Goal: Transaction & Acquisition: Purchase product/service

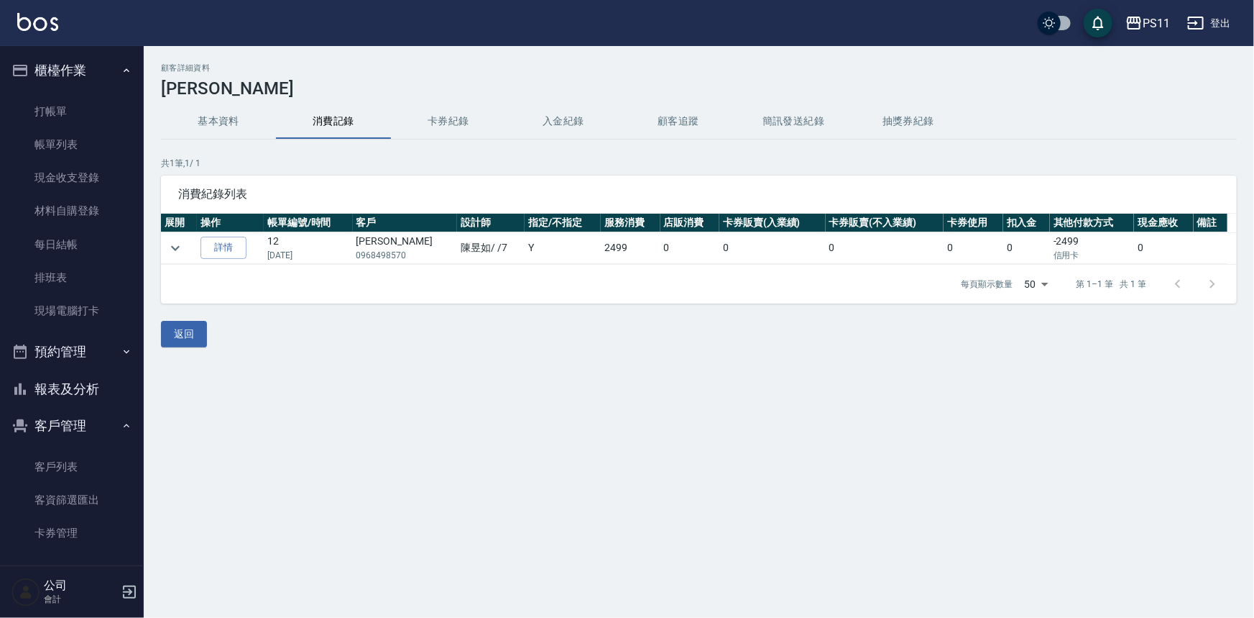
click at [86, 390] on button "報表及分析" at bounding box center [72, 388] width 132 height 37
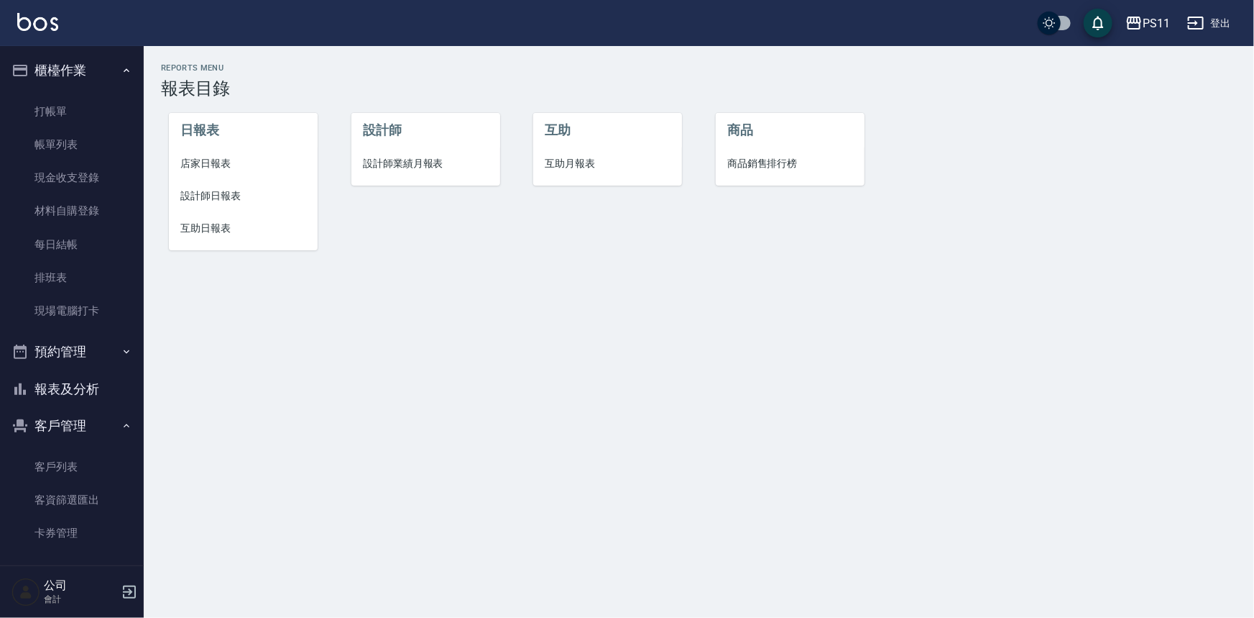
click at [237, 198] on span "設計師日報表" at bounding box center [243, 195] width 126 height 15
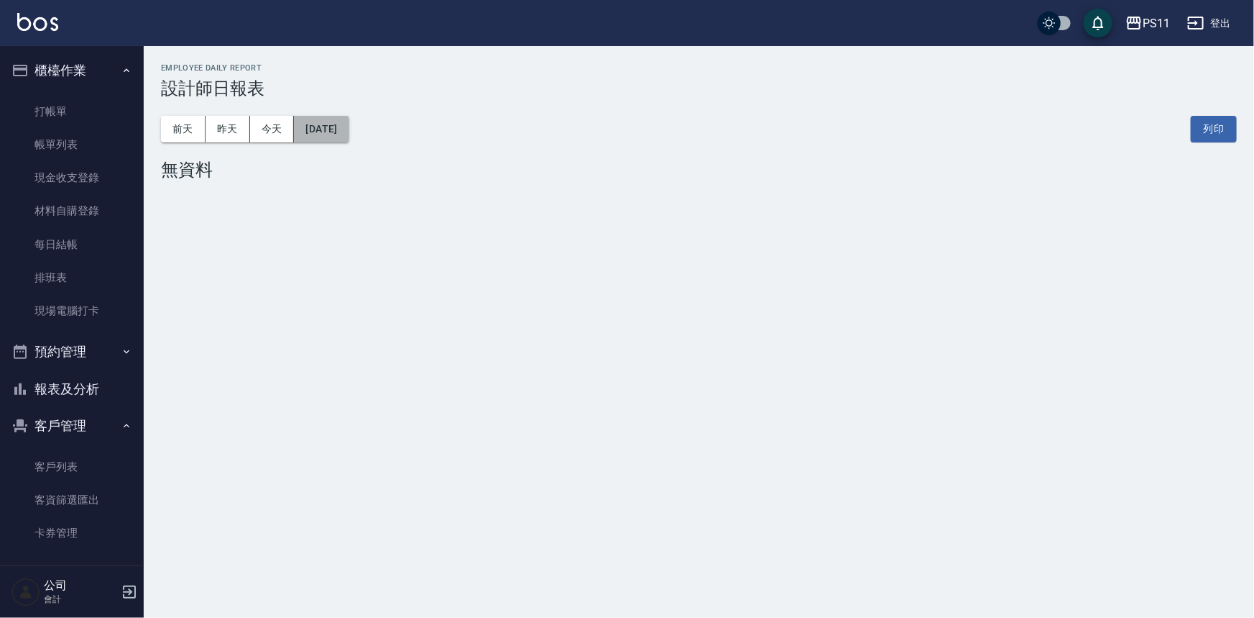
click at [339, 126] on button "[DATE]" at bounding box center [321, 129] width 55 height 27
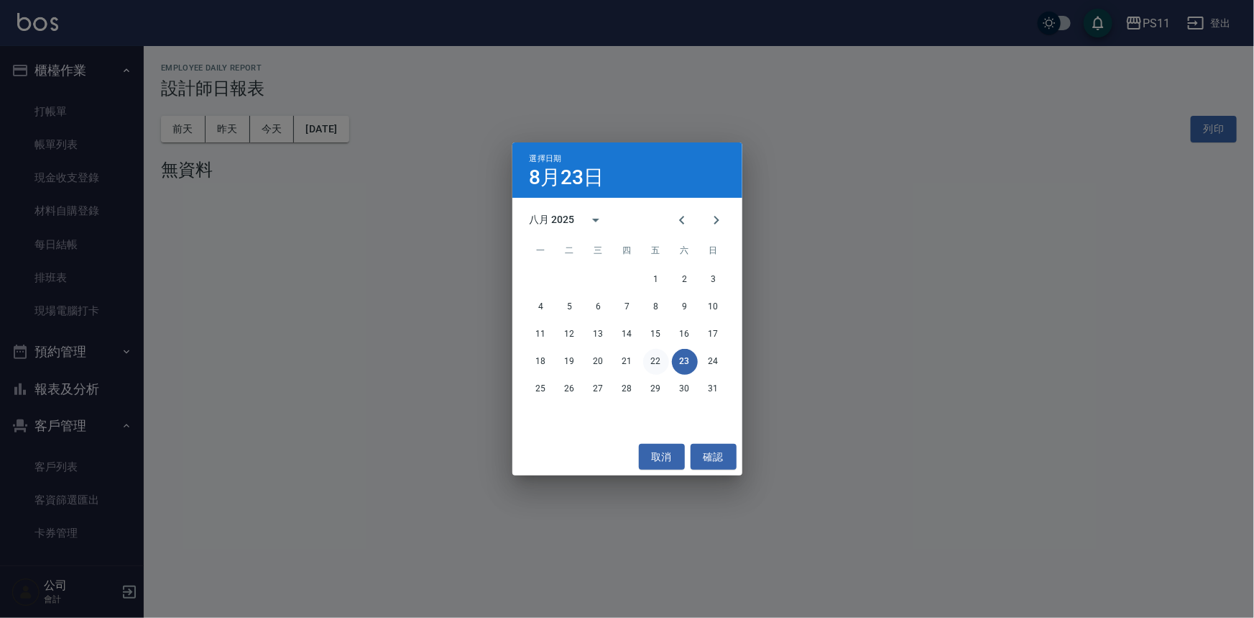
click at [646, 360] on button "22" at bounding box center [656, 362] width 26 height 26
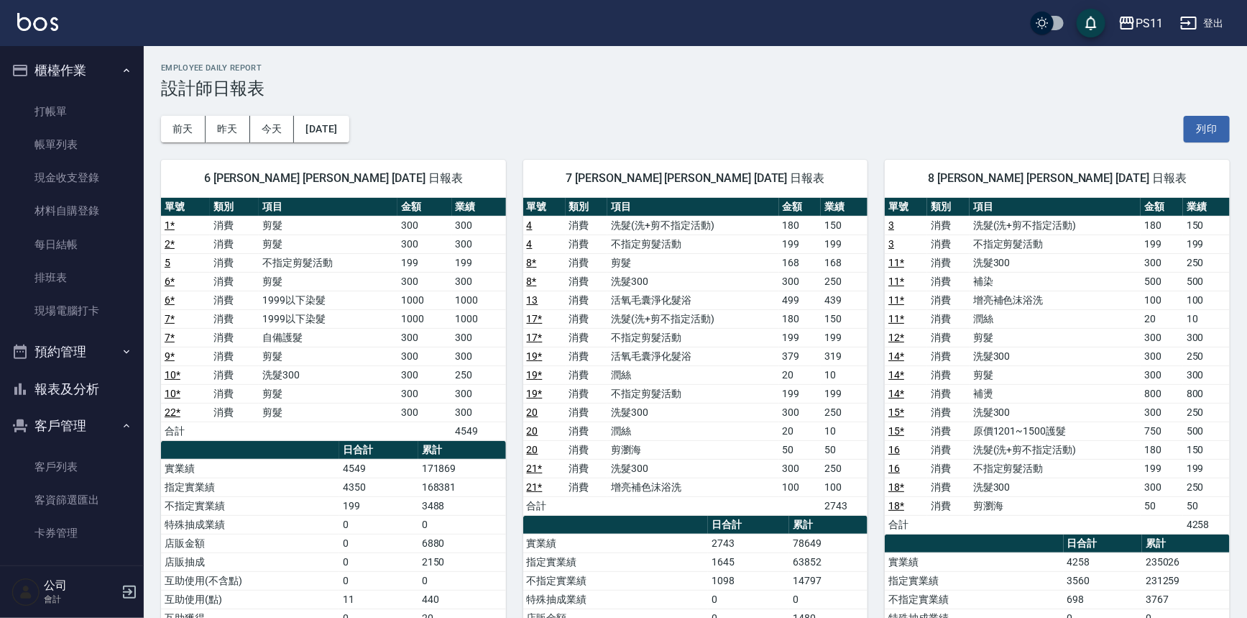
click at [914, 358] on td "14 *" at bounding box center [906, 356] width 42 height 19
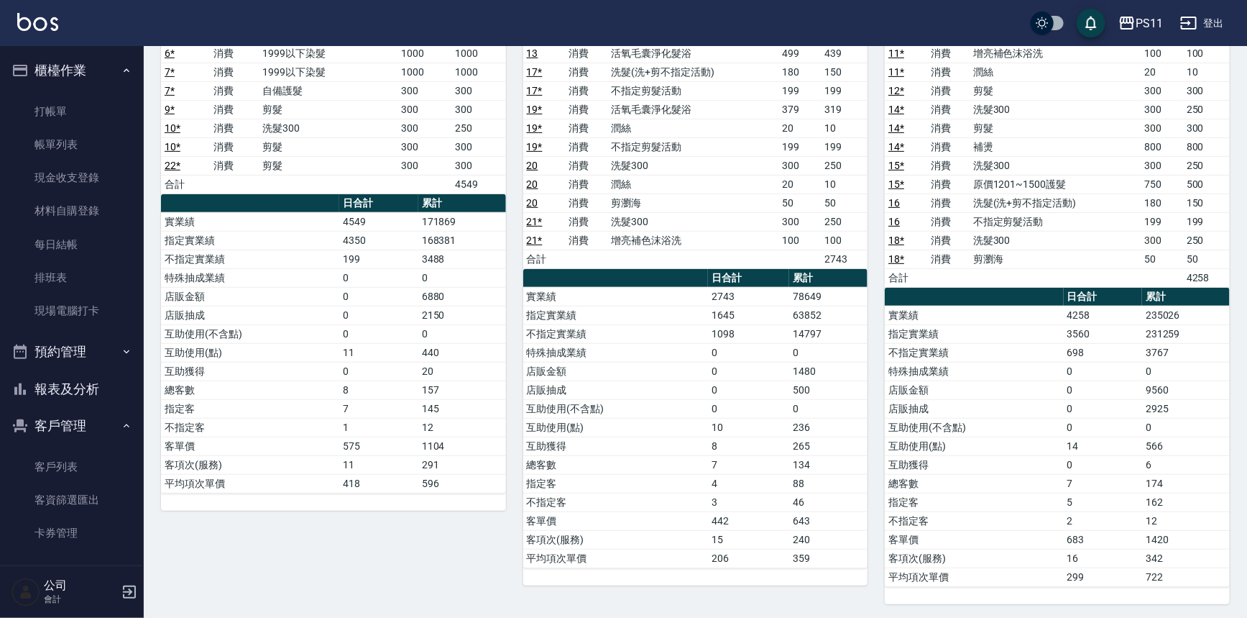
scroll to position [242, 0]
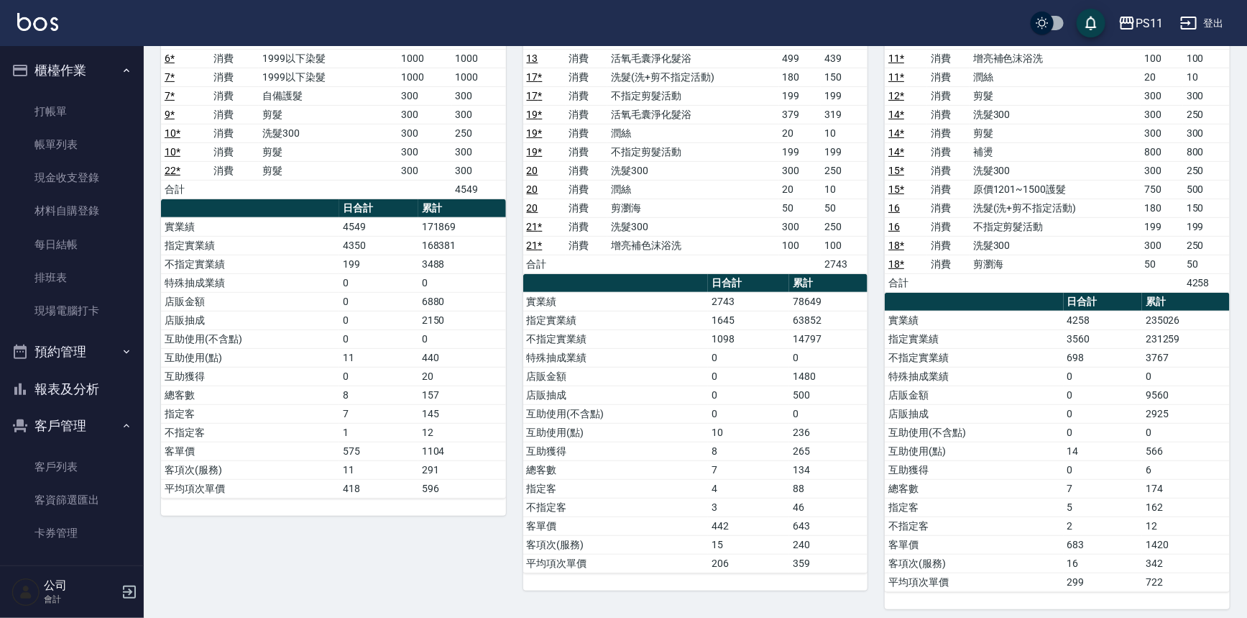
click at [93, 392] on button "報表及分析" at bounding box center [72, 388] width 132 height 37
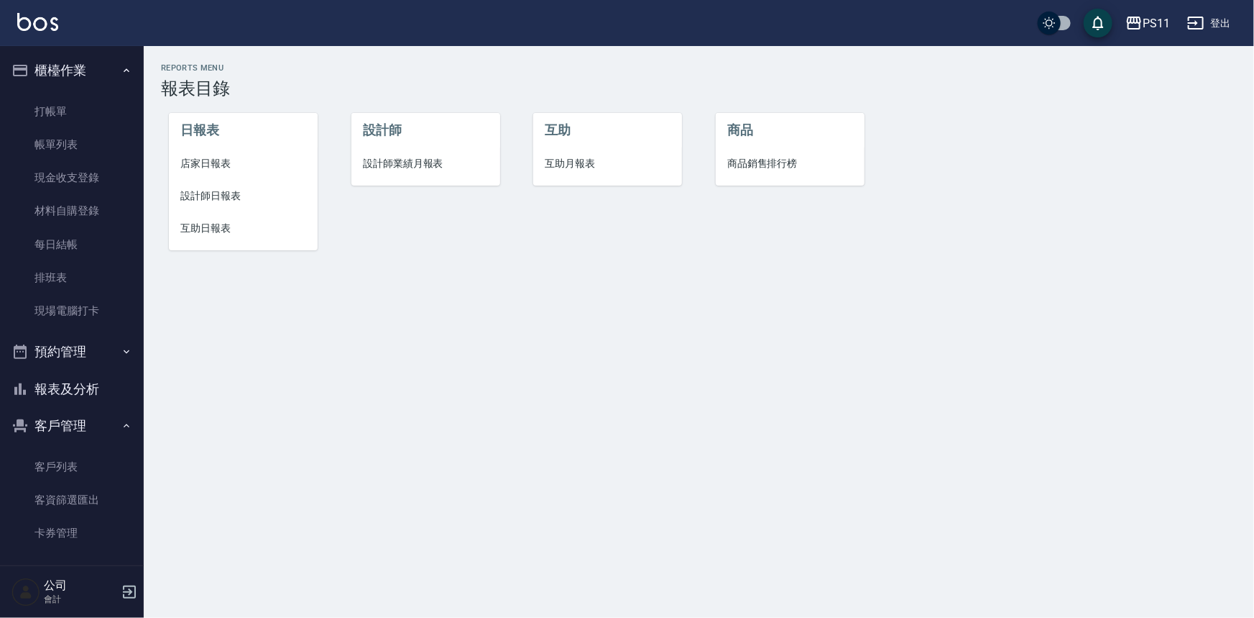
click at [210, 168] on span "店家日報表" at bounding box center [243, 163] width 126 height 15
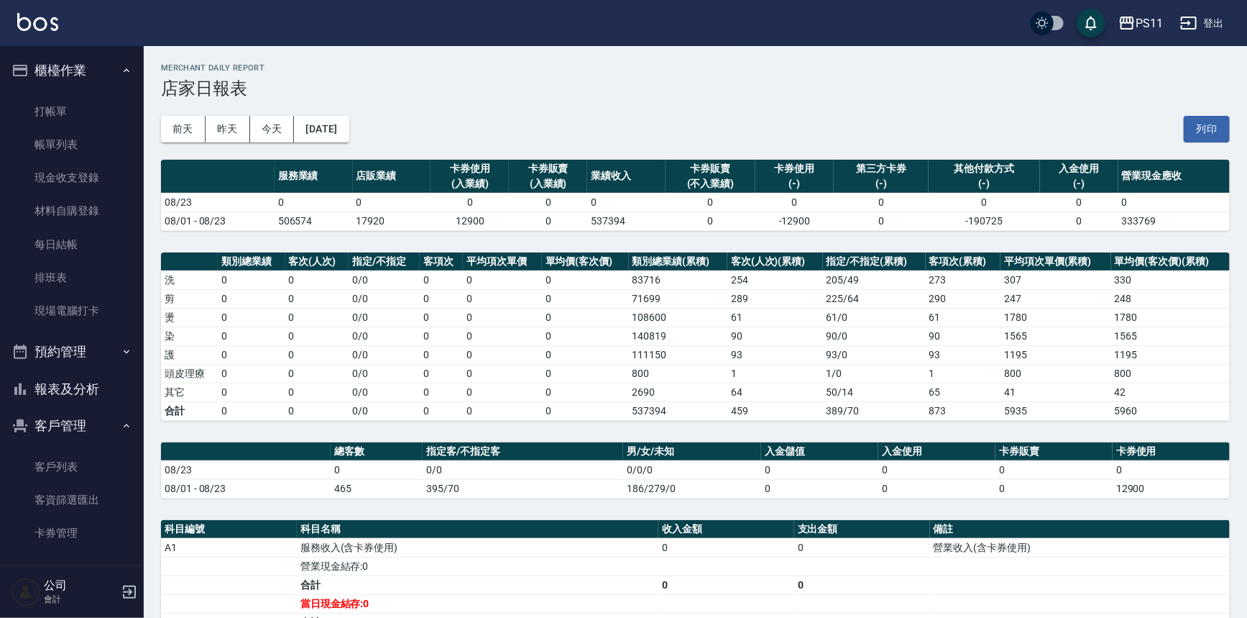
click at [569, 352] on td "0" at bounding box center [585, 354] width 87 height 19
click at [81, 388] on button "報表及分析" at bounding box center [72, 388] width 132 height 37
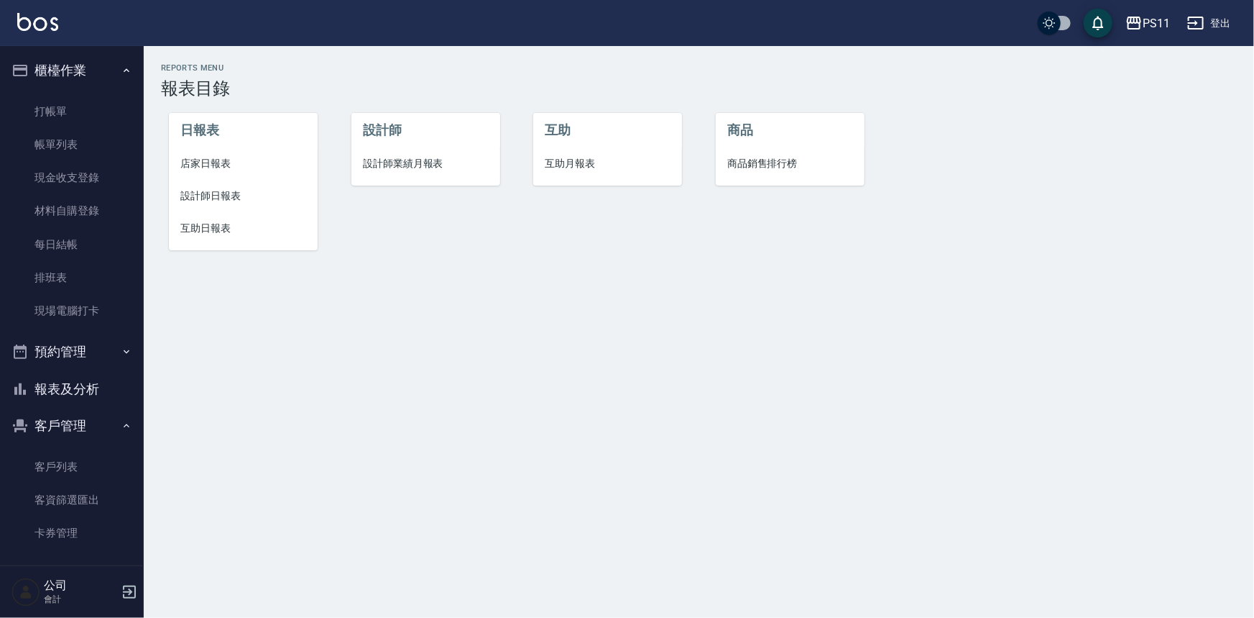
click at [226, 194] on span "設計師日報表" at bounding box center [243, 195] width 126 height 15
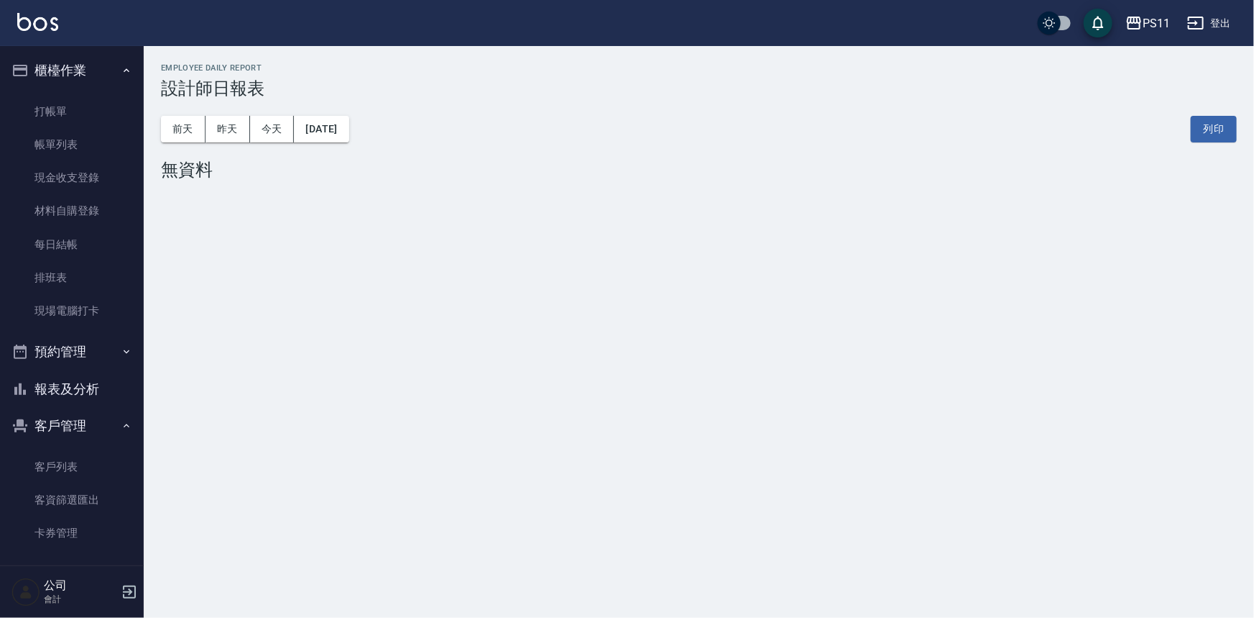
click at [93, 386] on button "報表及分析" at bounding box center [72, 388] width 132 height 37
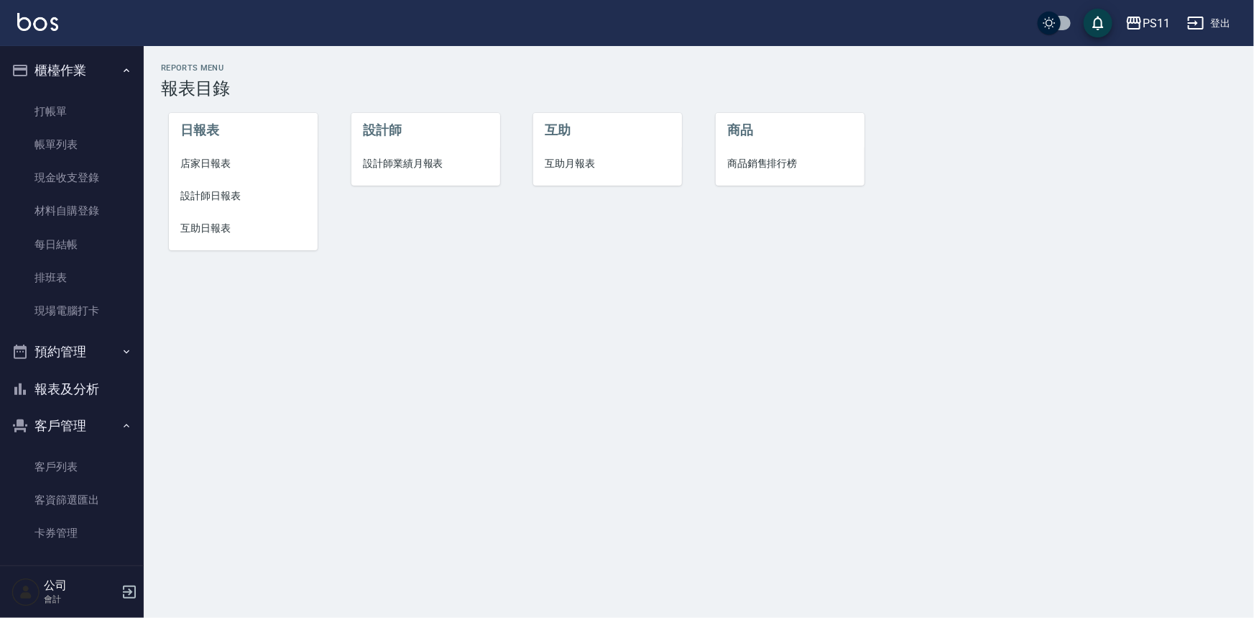
click at [175, 229] on li "互助日報表" at bounding box center [243, 228] width 149 height 32
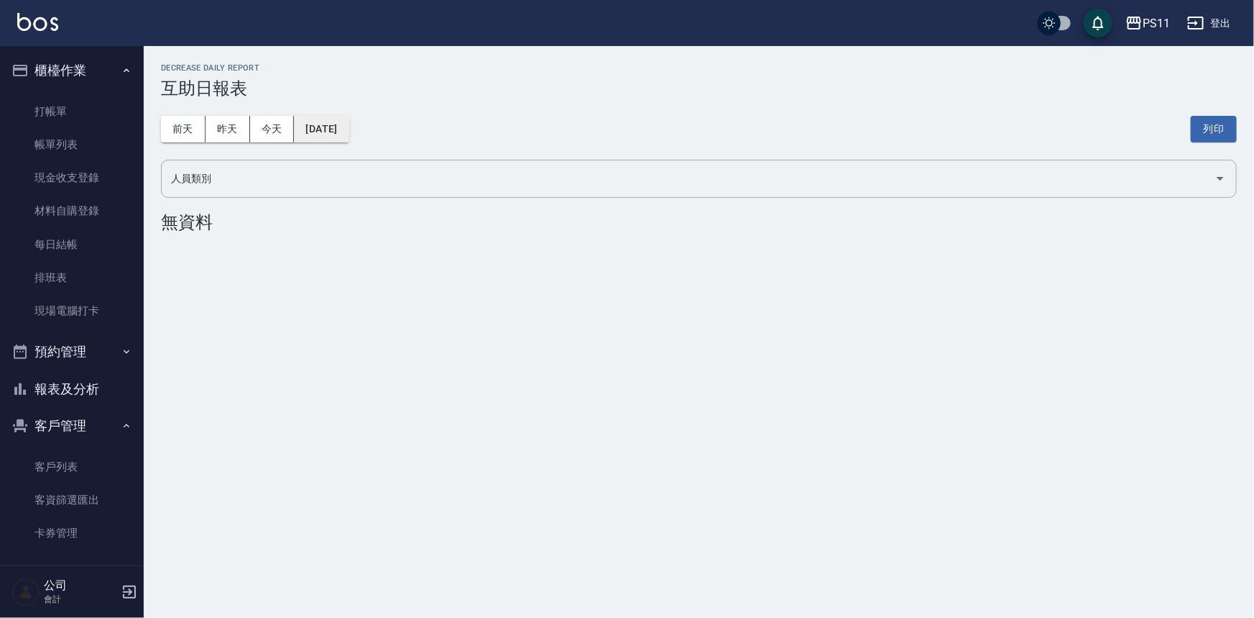
click at [349, 121] on button "[DATE]" at bounding box center [321, 129] width 55 height 27
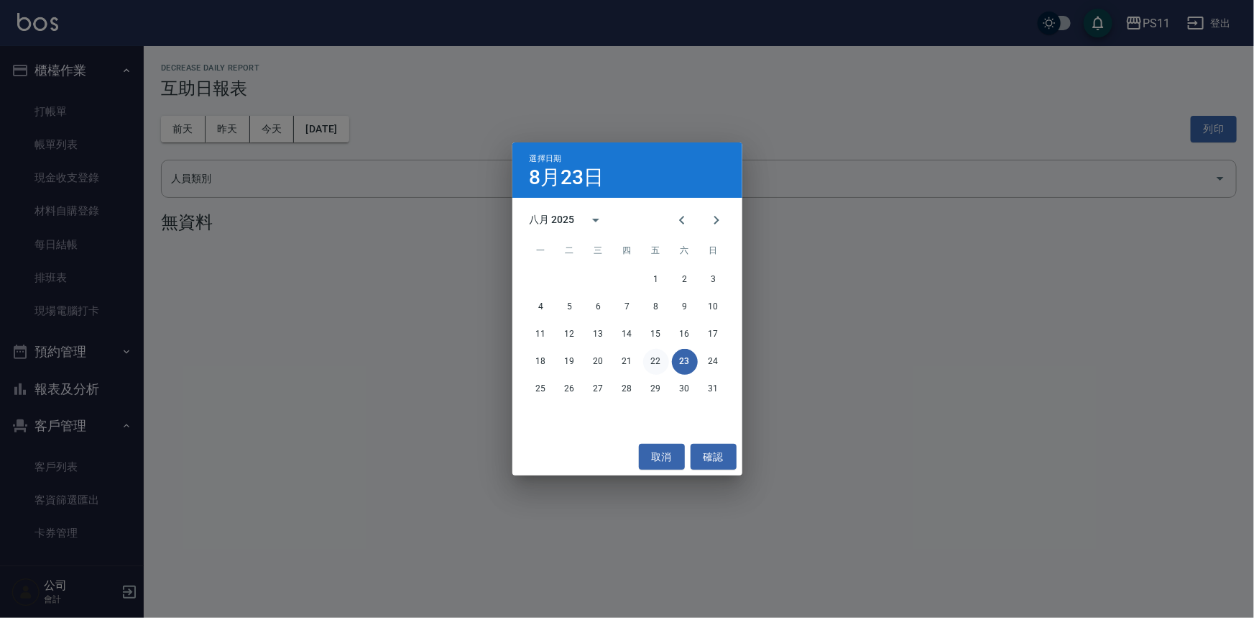
click at [657, 364] on button "22" at bounding box center [656, 362] width 26 height 26
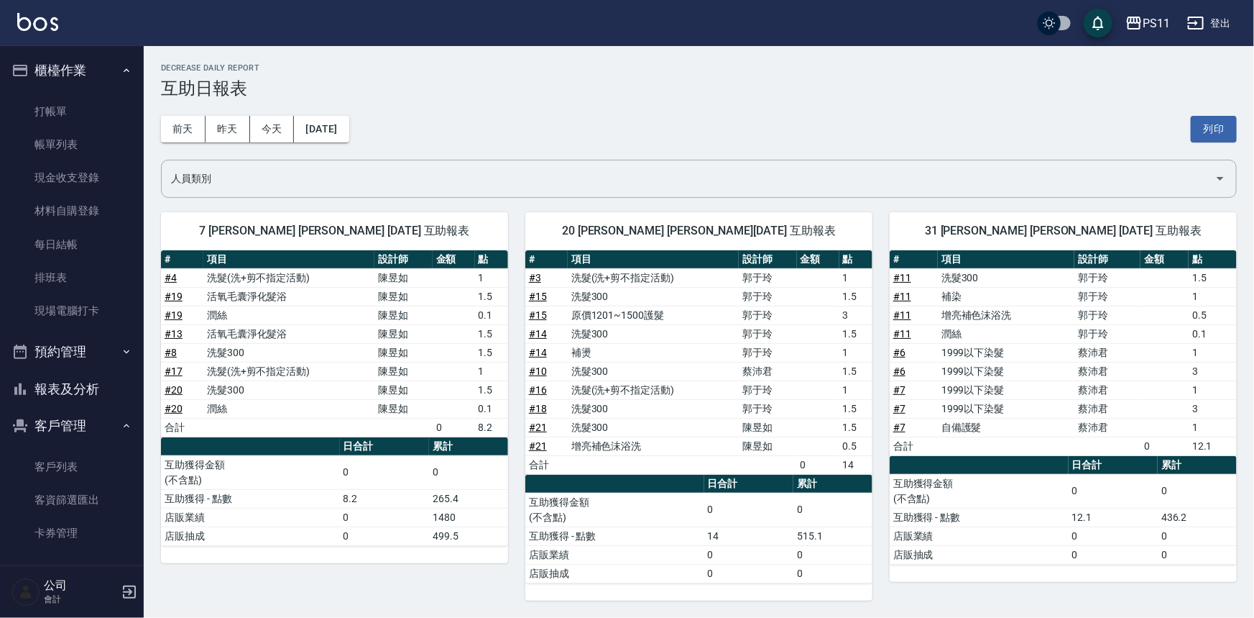
click at [862, 364] on td "1.5" at bounding box center [856, 371] width 33 height 19
click at [94, 381] on button "報表及分析" at bounding box center [72, 388] width 132 height 37
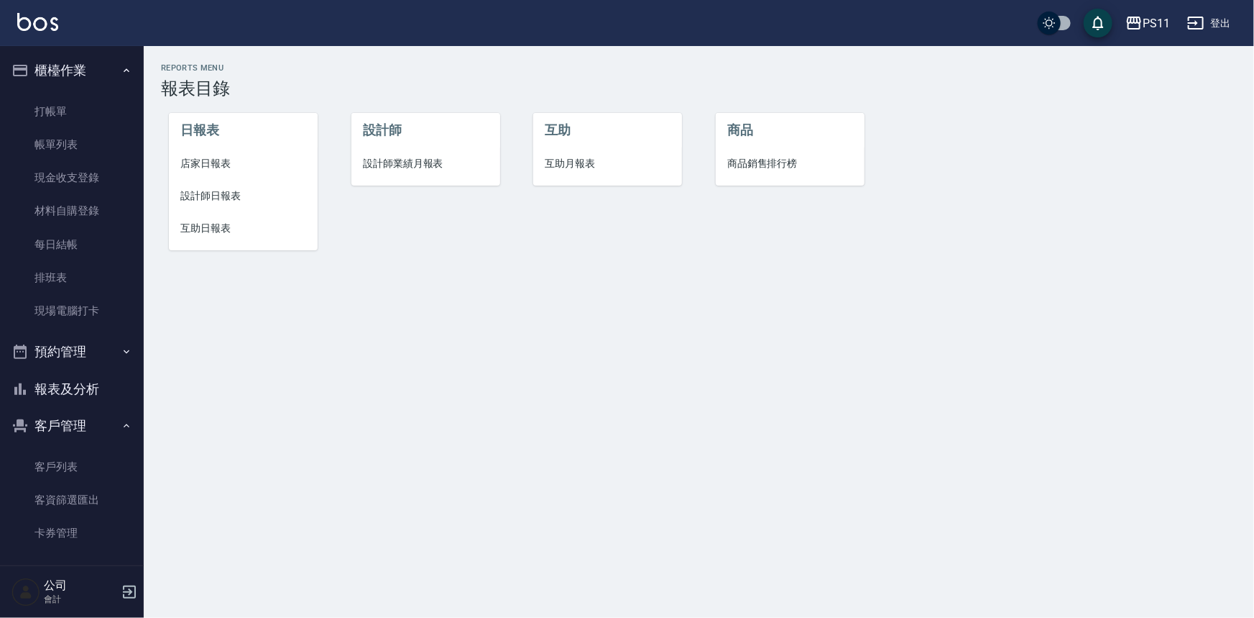
click at [222, 161] on span "店家日報表" at bounding box center [243, 163] width 126 height 15
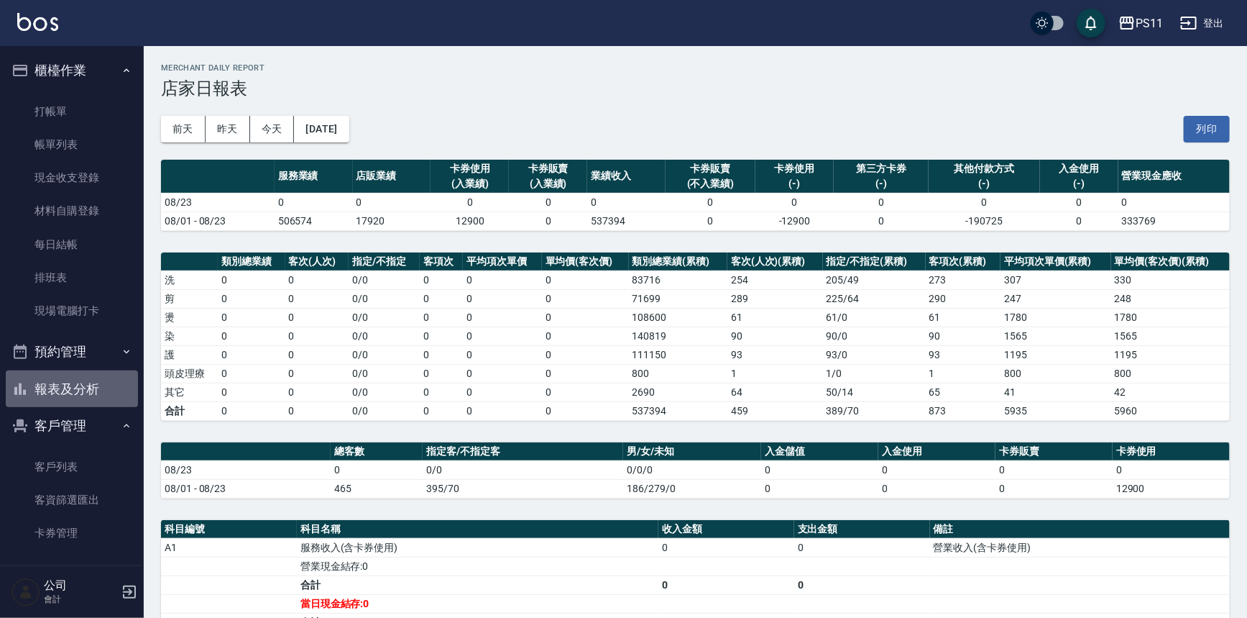
click at [86, 395] on button "報表及分析" at bounding box center [72, 388] width 132 height 37
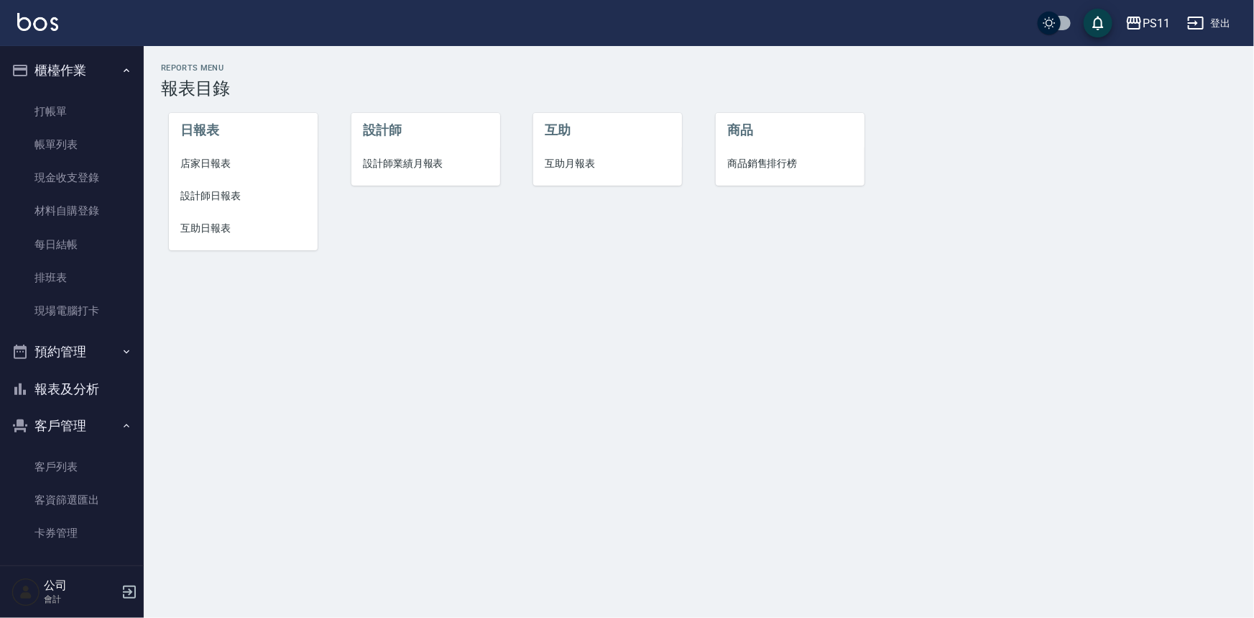
click at [231, 195] on span "設計師日報表" at bounding box center [243, 195] width 126 height 15
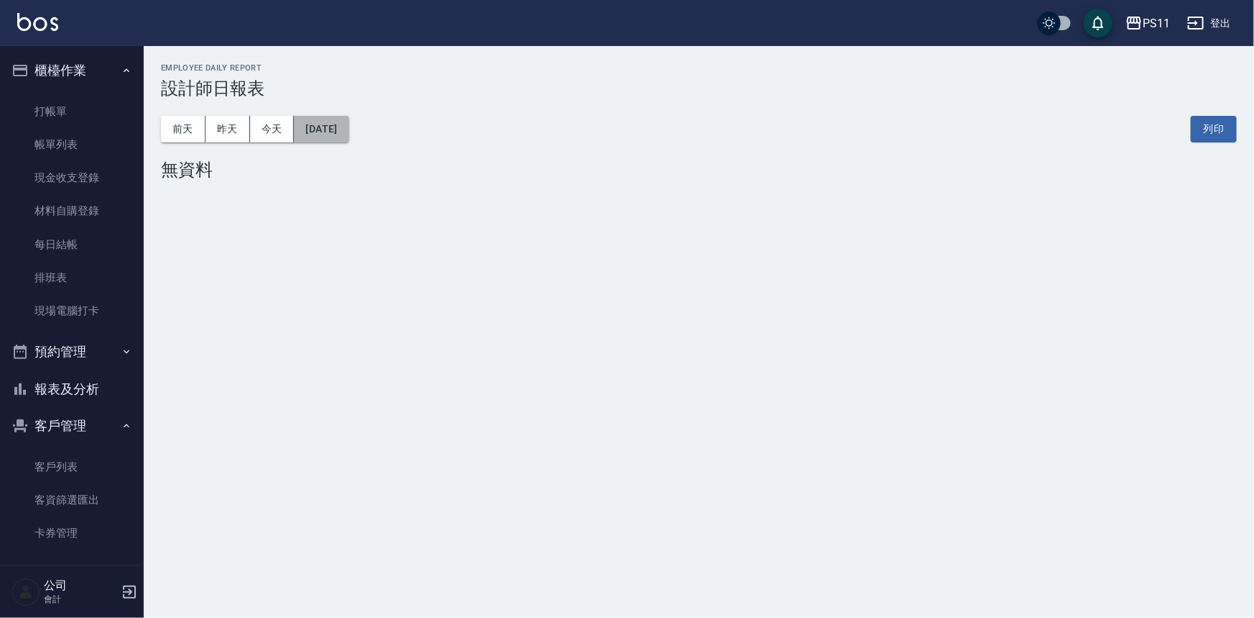
click at [349, 129] on button "[DATE]" at bounding box center [321, 129] width 55 height 27
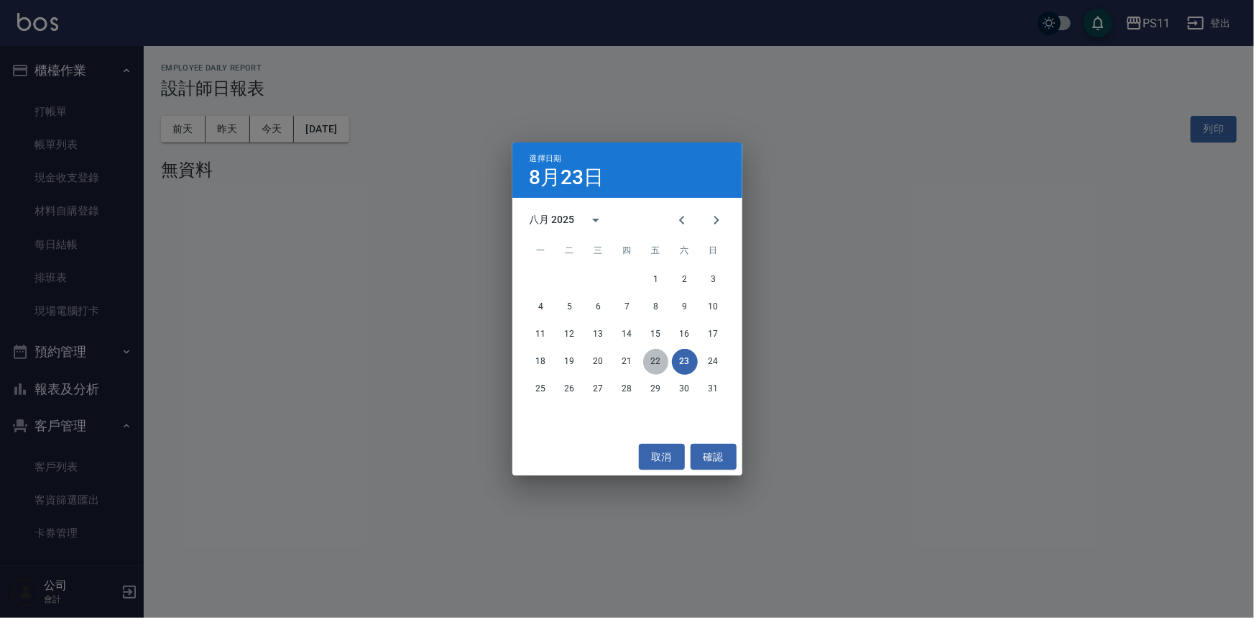
click at [656, 369] on button "22" at bounding box center [656, 362] width 26 height 26
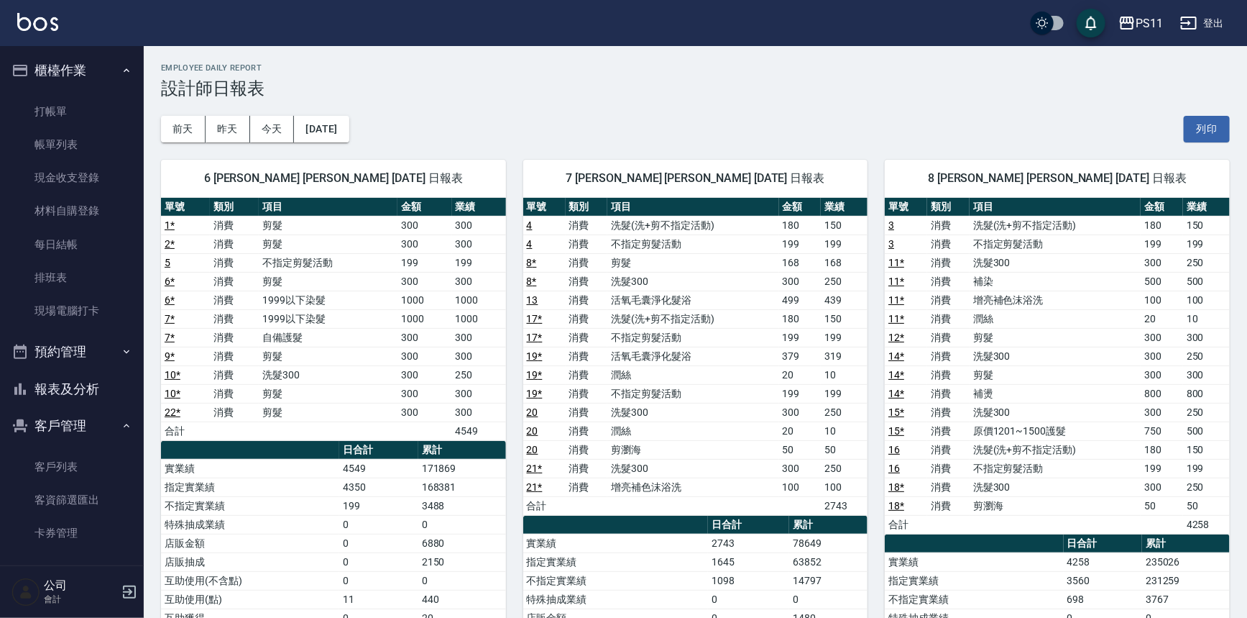
click at [916, 348] on td "14 *" at bounding box center [906, 356] width 42 height 19
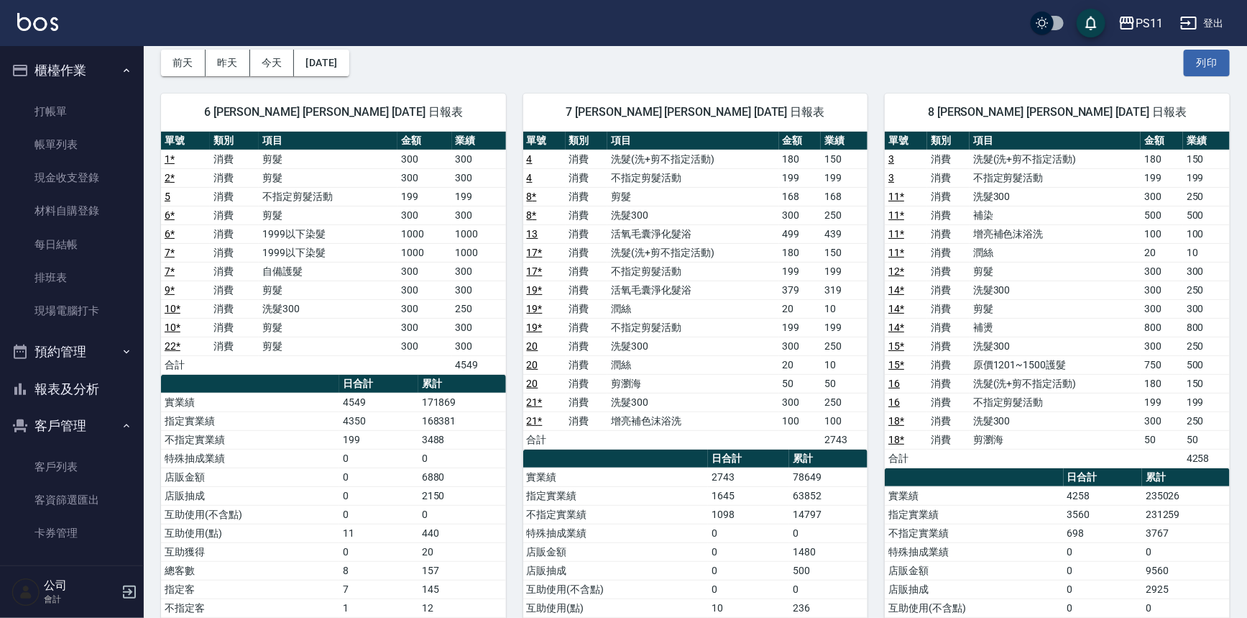
scroll to position [130, 0]
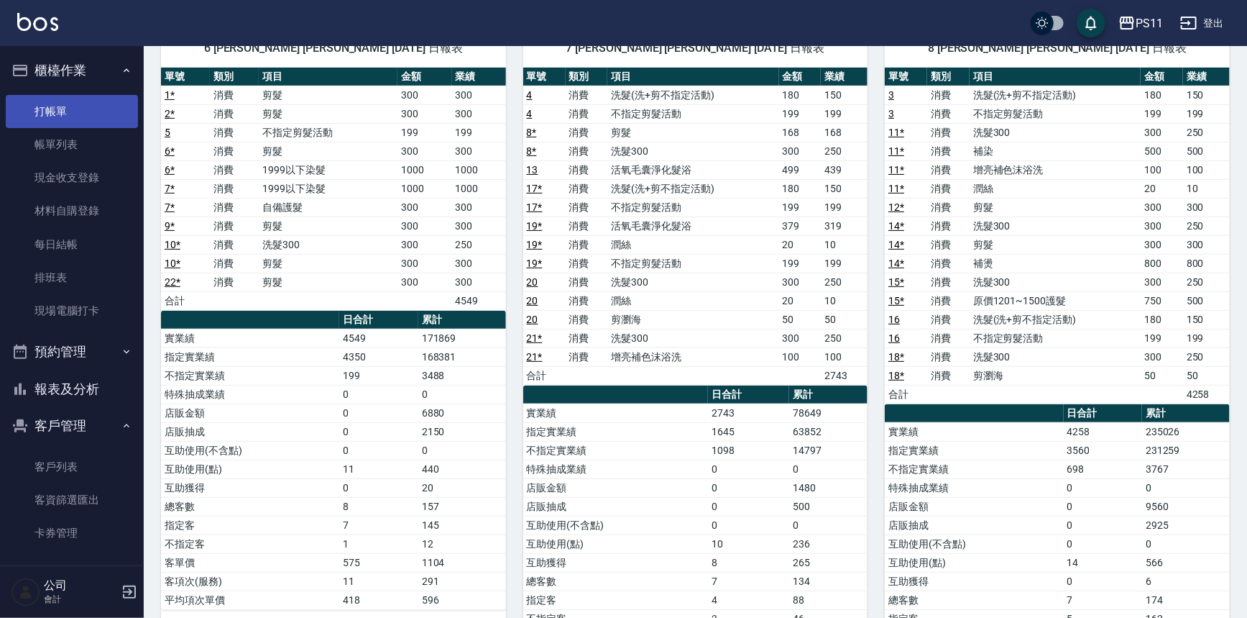
click at [83, 102] on link "打帳單" at bounding box center [72, 111] width 132 height 33
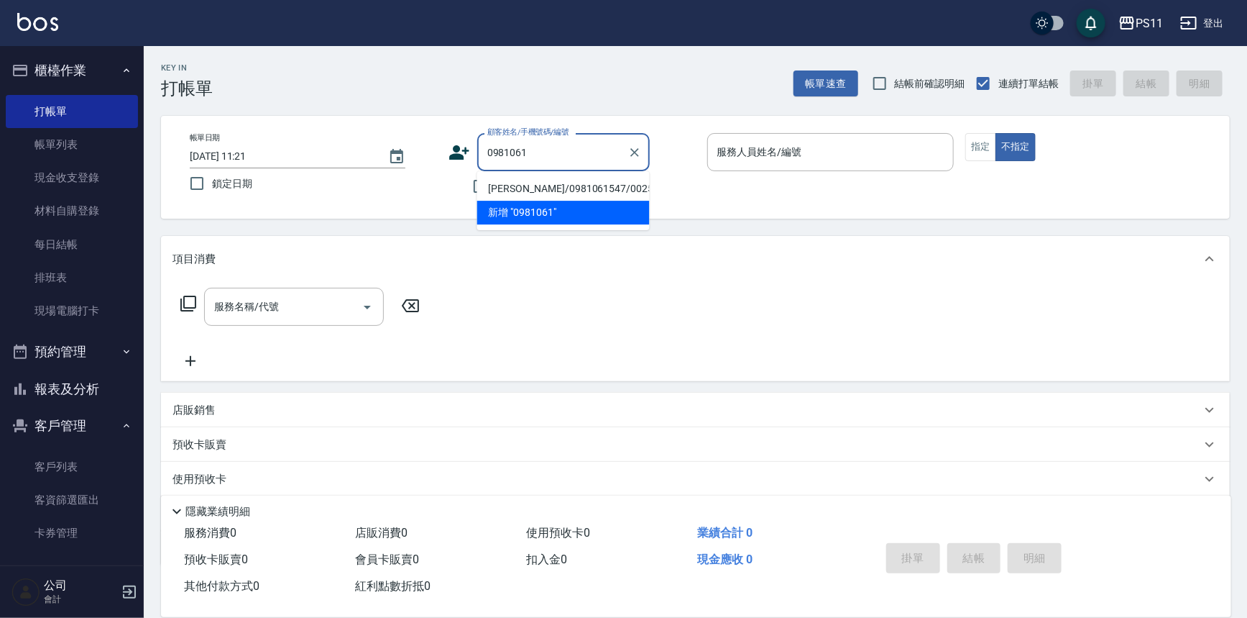
click at [567, 180] on li "[PERSON_NAME]/0981061547/0025" at bounding box center [563, 189] width 173 height 24
type input "[PERSON_NAME]/0981061547/0025"
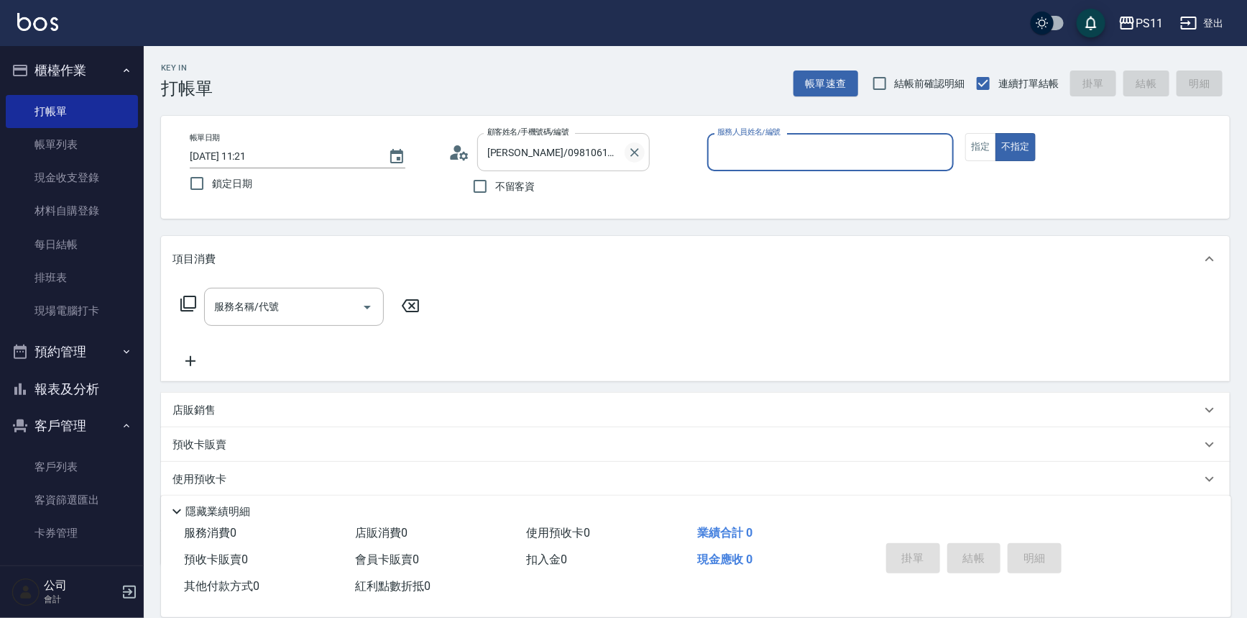
click at [639, 153] on icon "Clear" at bounding box center [635, 152] width 14 height 14
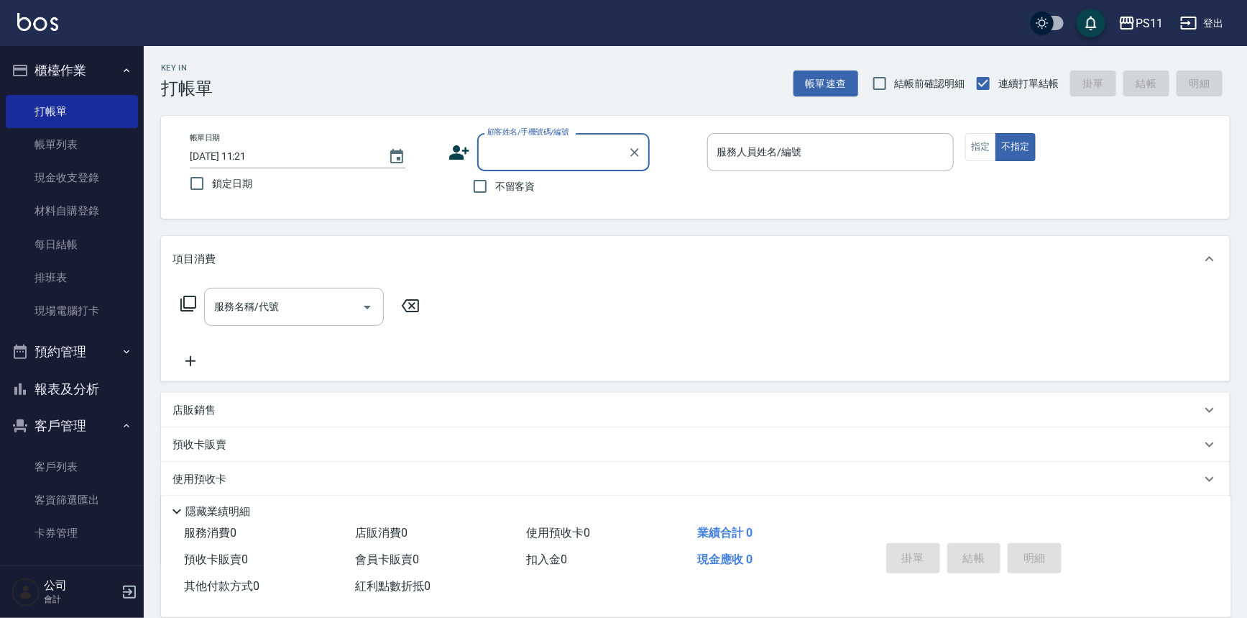
click at [584, 152] on input "顧客姓名/手機號碼/編號" at bounding box center [553, 151] width 138 height 25
click at [555, 185] on li "[PERSON_NAME]/0953563776/0487" at bounding box center [563, 189] width 173 height 24
type input "[PERSON_NAME]/0953563776/0487"
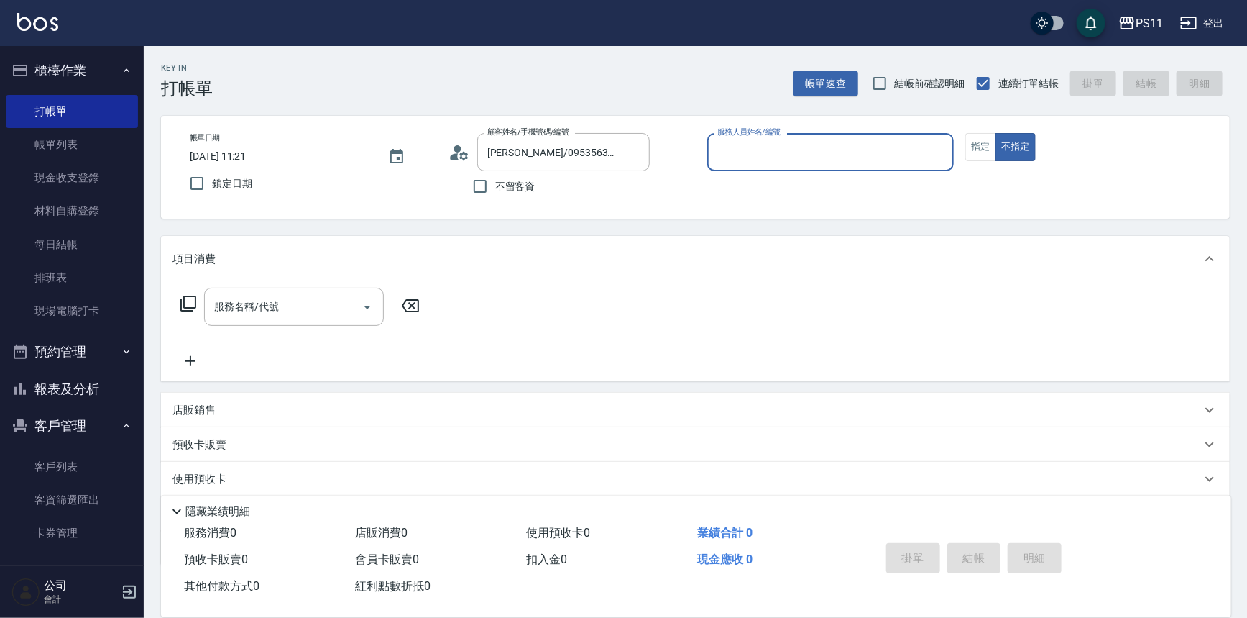
click at [761, 165] on div "服務人員姓名/編號" at bounding box center [830, 152] width 247 height 38
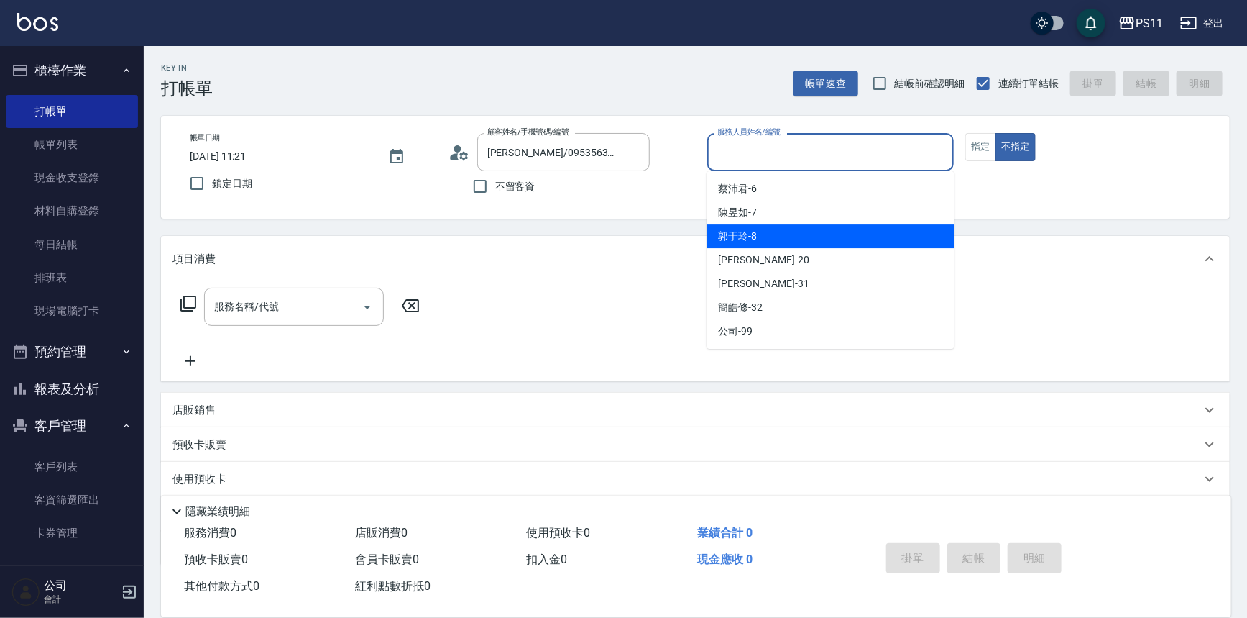
click at [797, 228] on div "[PERSON_NAME]-8" at bounding box center [830, 236] width 247 height 24
type input "[PERSON_NAME]-8"
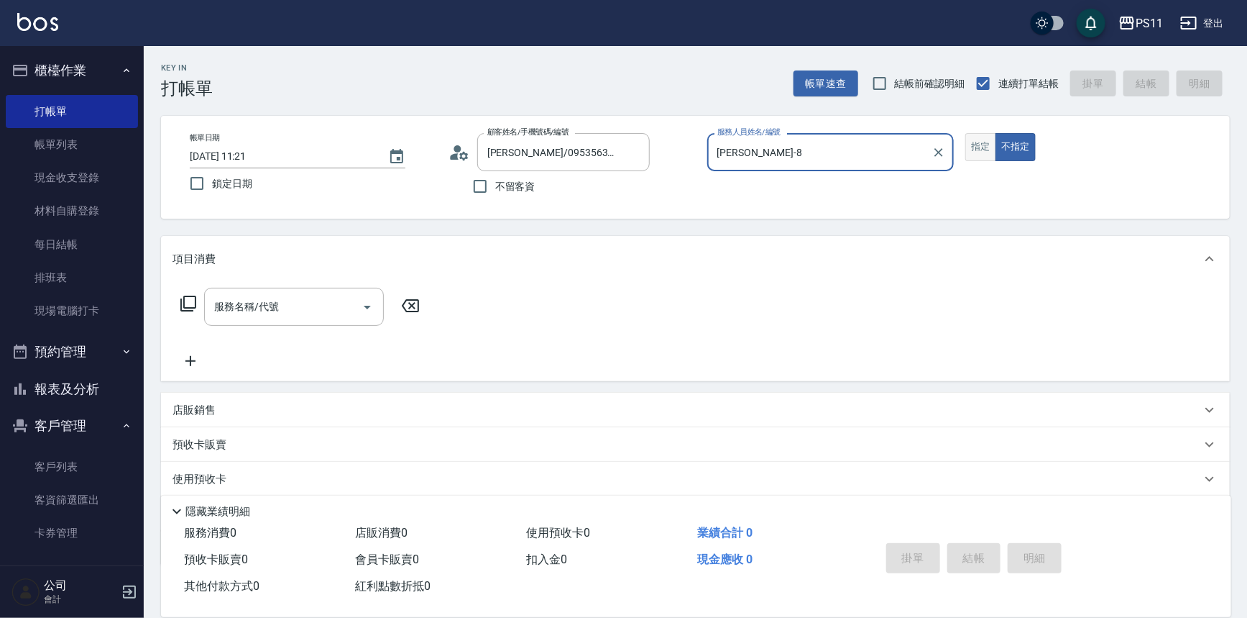
click at [968, 155] on button "指定" at bounding box center [980, 147] width 31 height 28
click at [192, 304] on icon at bounding box center [188, 303] width 17 height 17
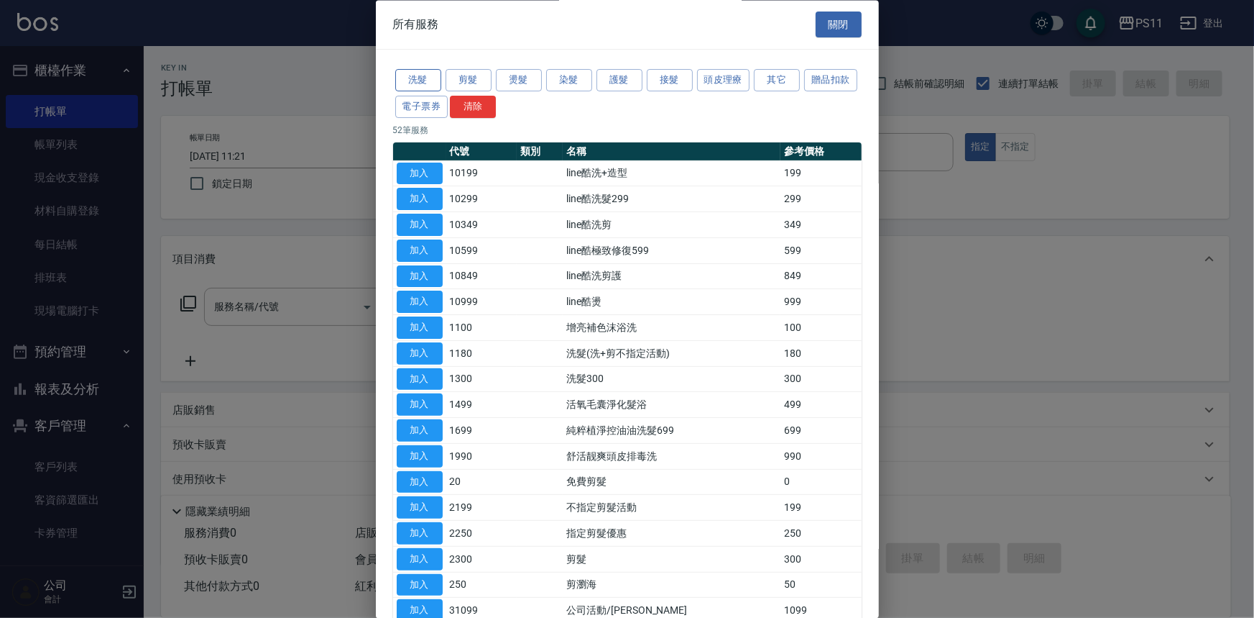
click at [424, 70] on button "洗髮" at bounding box center [418, 81] width 46 height 22
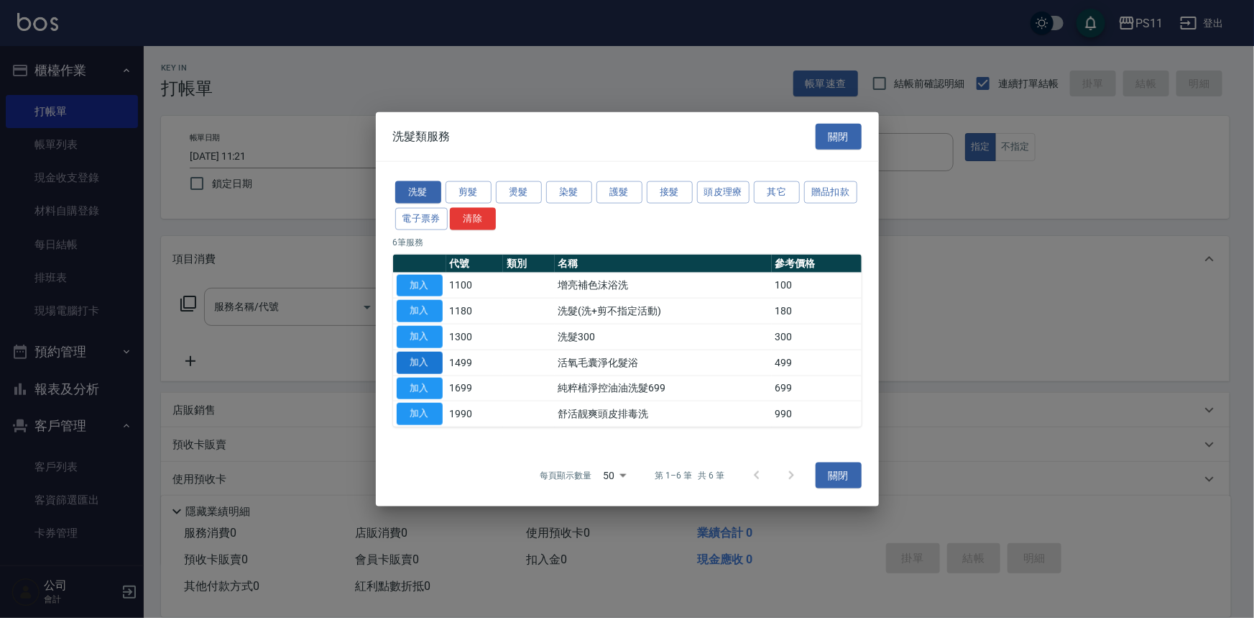
click at [406, 357] on button "加入" at bounding box center [420, 362] width 46 height 22
type input "活氧毛囊淨化髮浴(1499)"
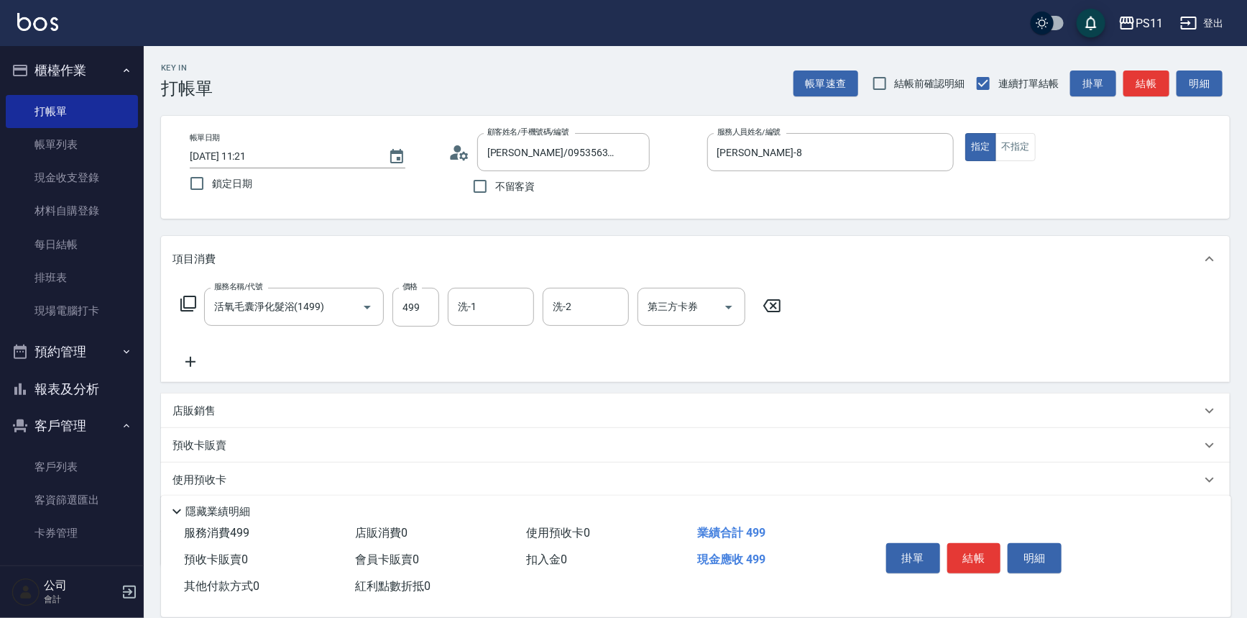
click at [471, 300] on input "洗-1" at bounding box center [490, 306] width 73 height 25
type input "[PERSON_NAME]-31"
click at [197, 361] on icon at bounding box center [191, 361] width 36 height 17
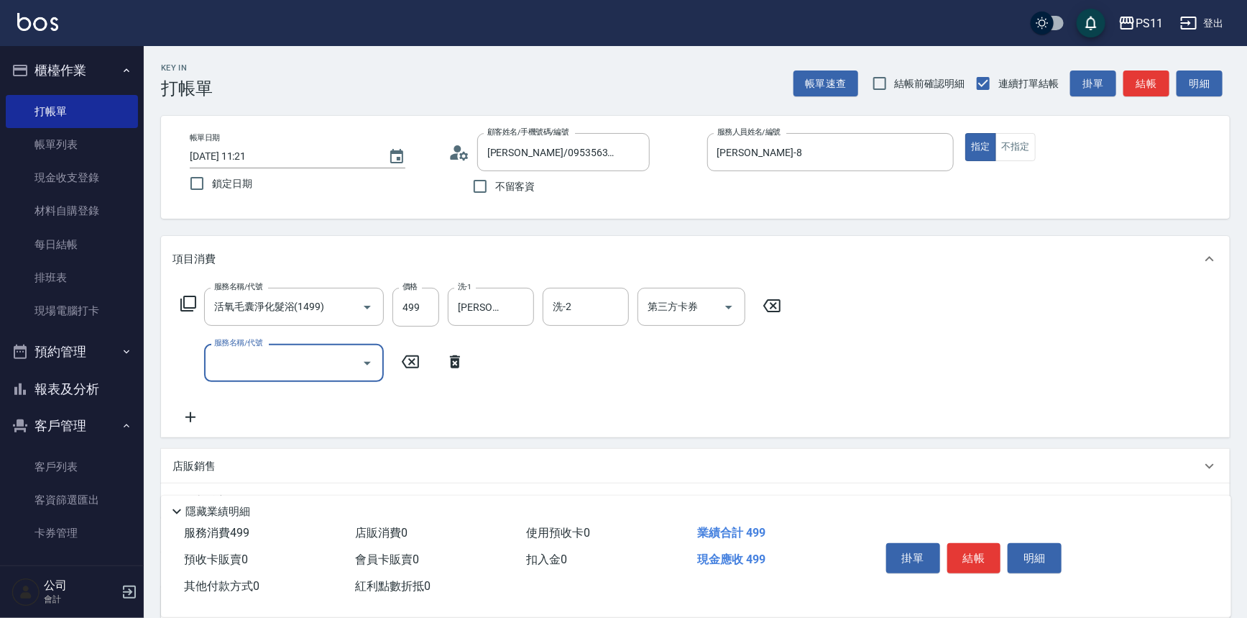
drag, startPoint x: 239, startPoint y: 358, endPoint x: 243, endPoint y: 346, distance: 13.0
click at [242, 354] on input "服務名稱/代號" at bounding box center [283, 362] width 145 height 25
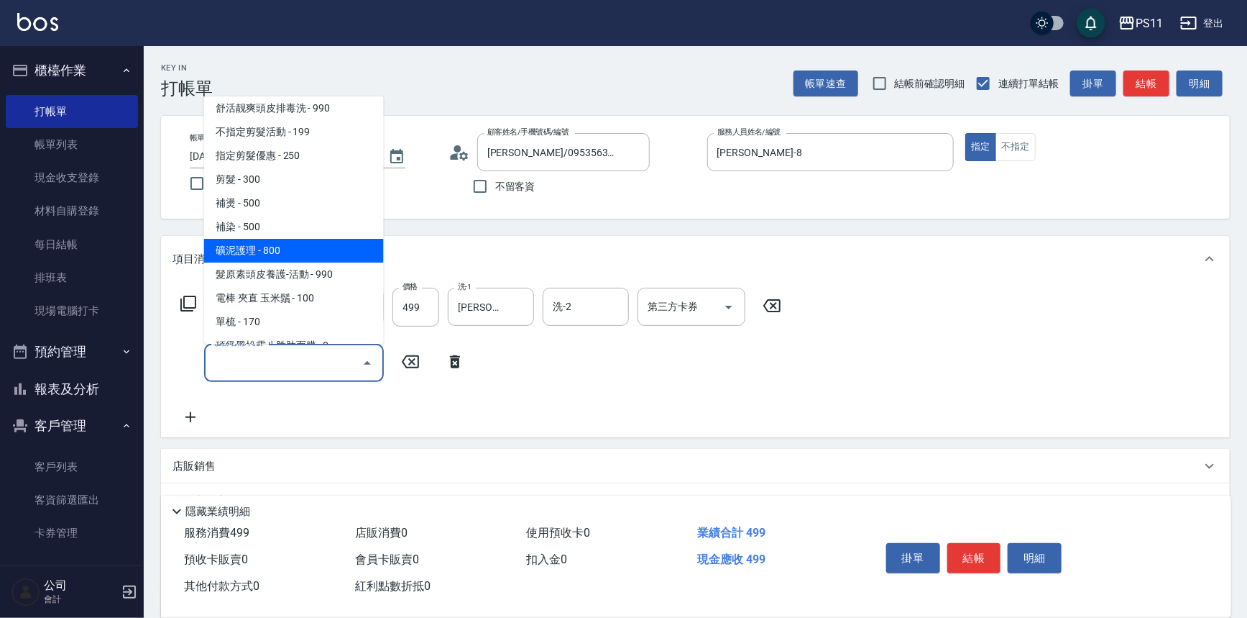
scroll to position [130, 0]
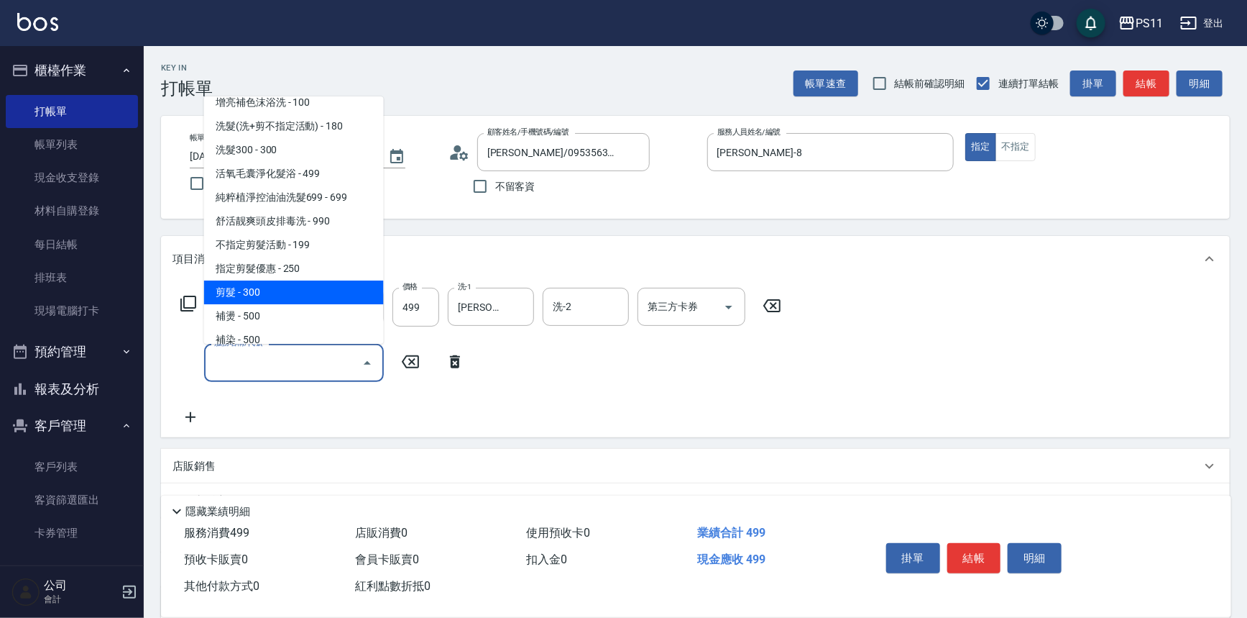
click at [331, 295] on span "剪髮 - 300" at bounding box center [294, 292] width 180 height 24
type input "剪髮(2300)"
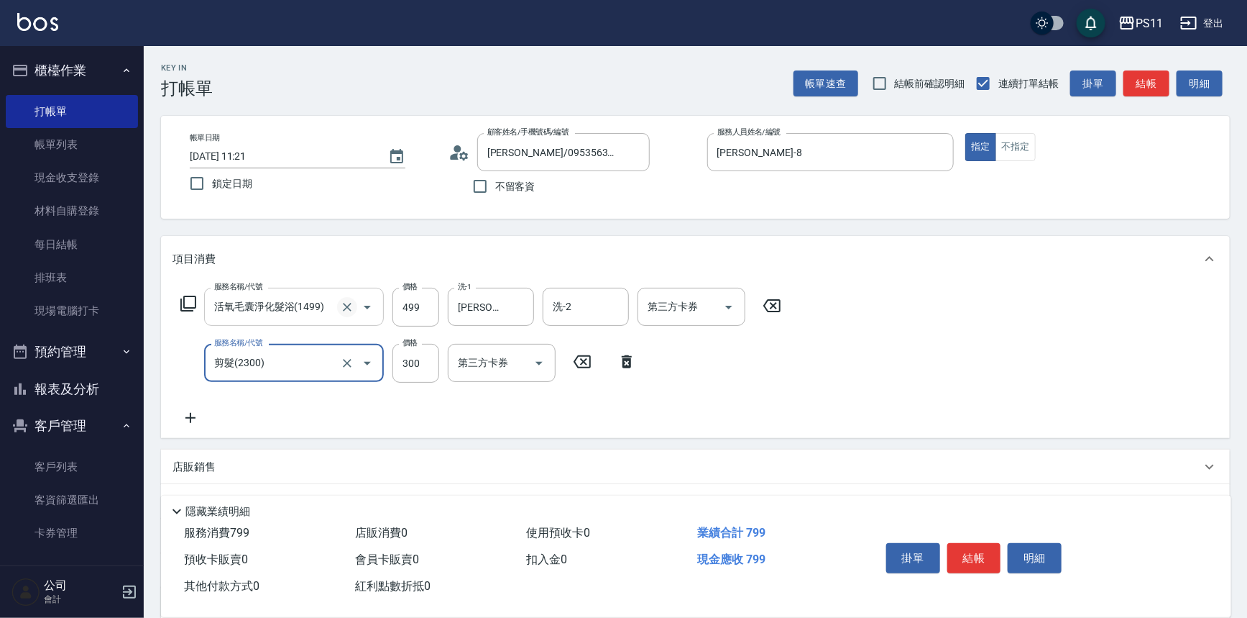
scroll to position [139, 0]
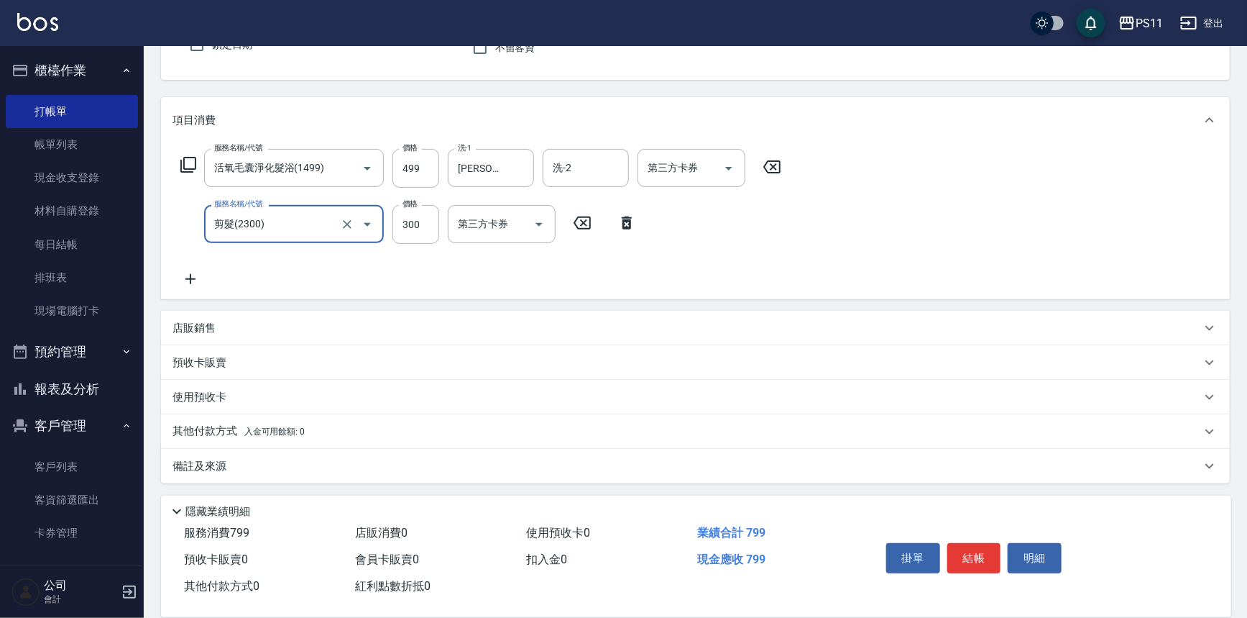
click at [190, 280] on icon at bounding box center [191, 278] width 36 height 17
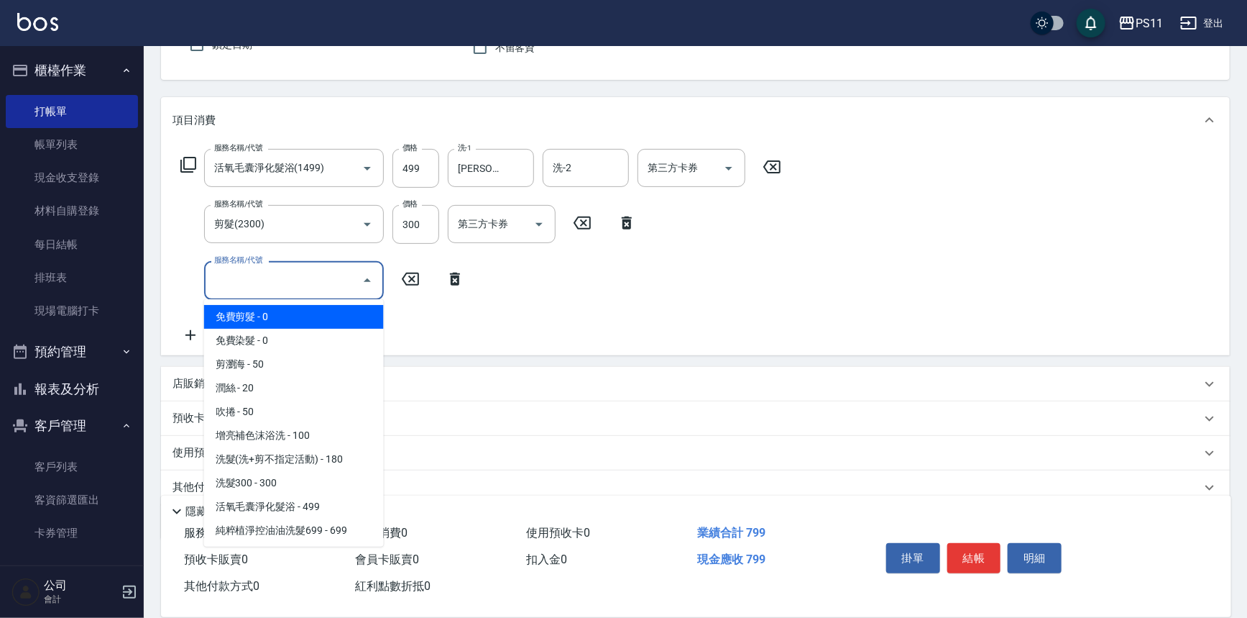
click at [237, 280] on input "服務名稱/代號" at bounding box center [283, 279] width 145 height 25
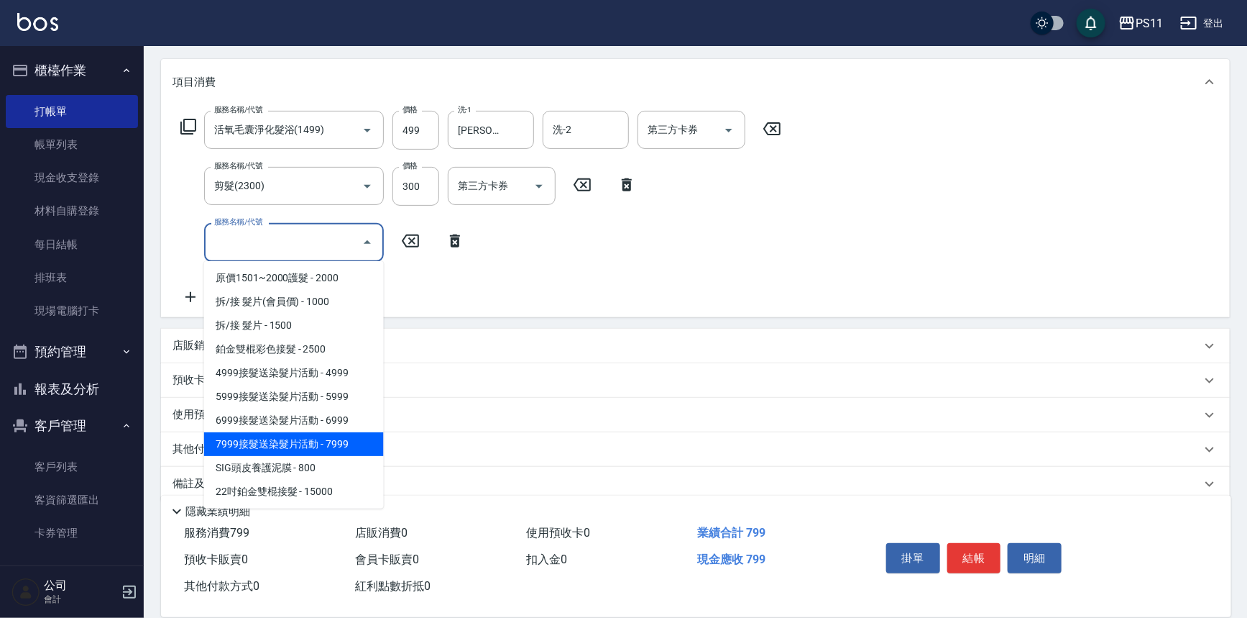
scroll to position [194, 0]
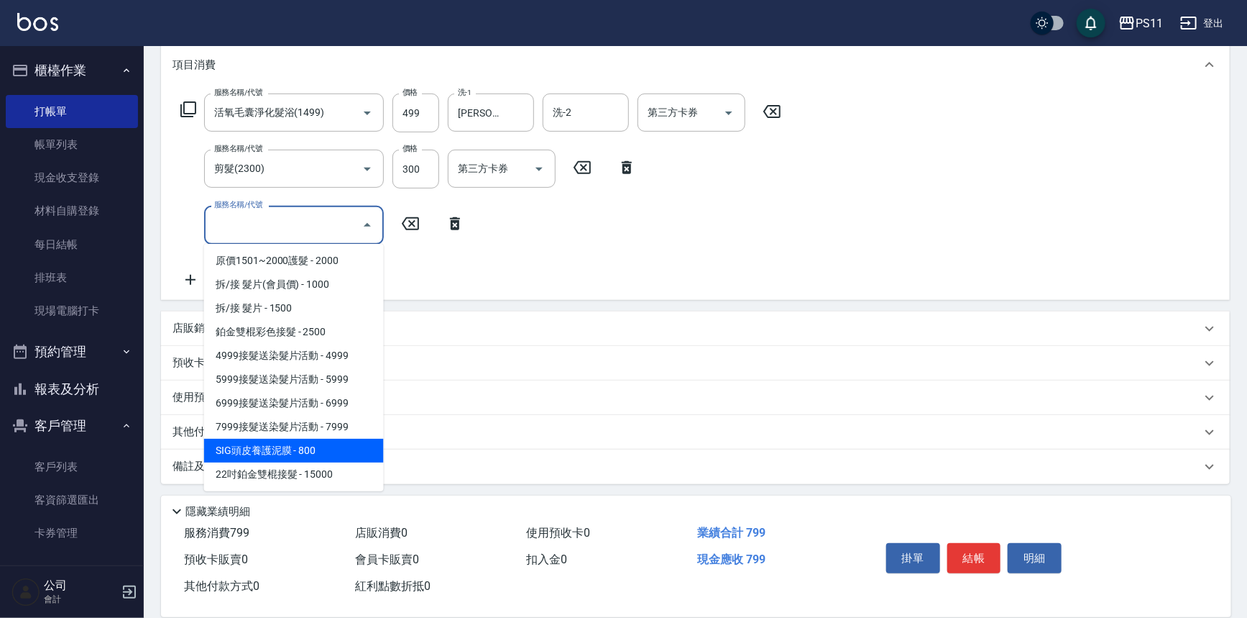
click at [336, 442] on span "SIG頭皮養護泥膜 - 800" at bounding box center [294, 451] width 180 height 24
type input "SIG頭皮養護泥膜(78001)"
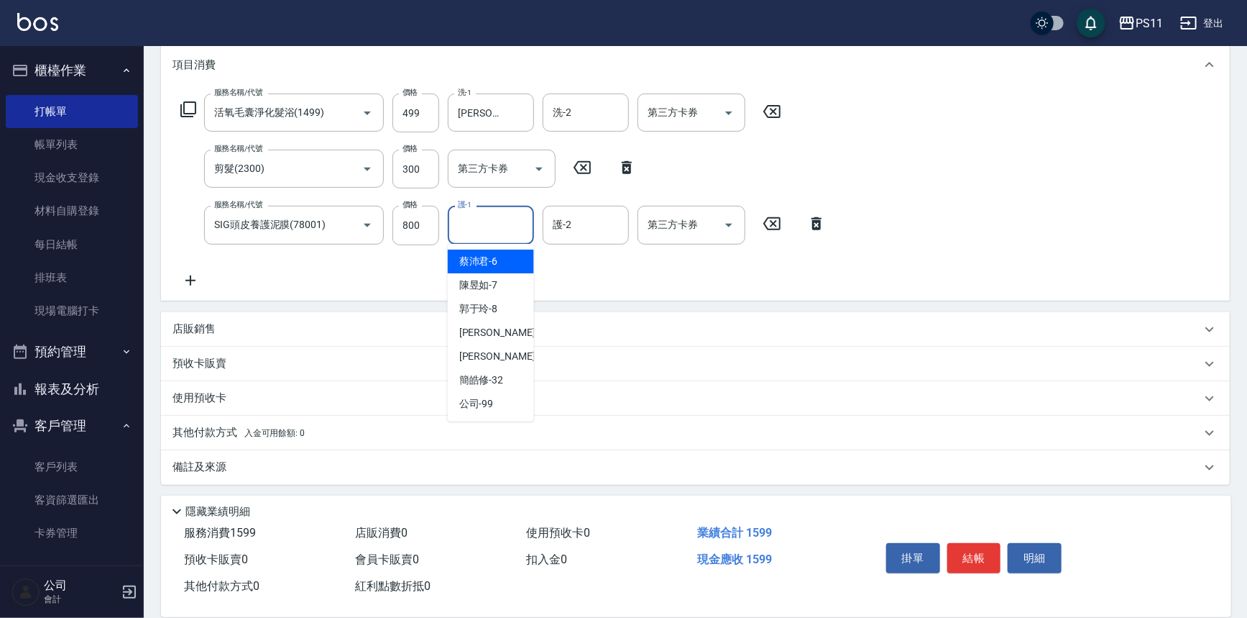
click at [505, 226] on input "護-1" at bounding box center [490, 224] width 73 height 25
type input "[PERSON_NAME]-31"
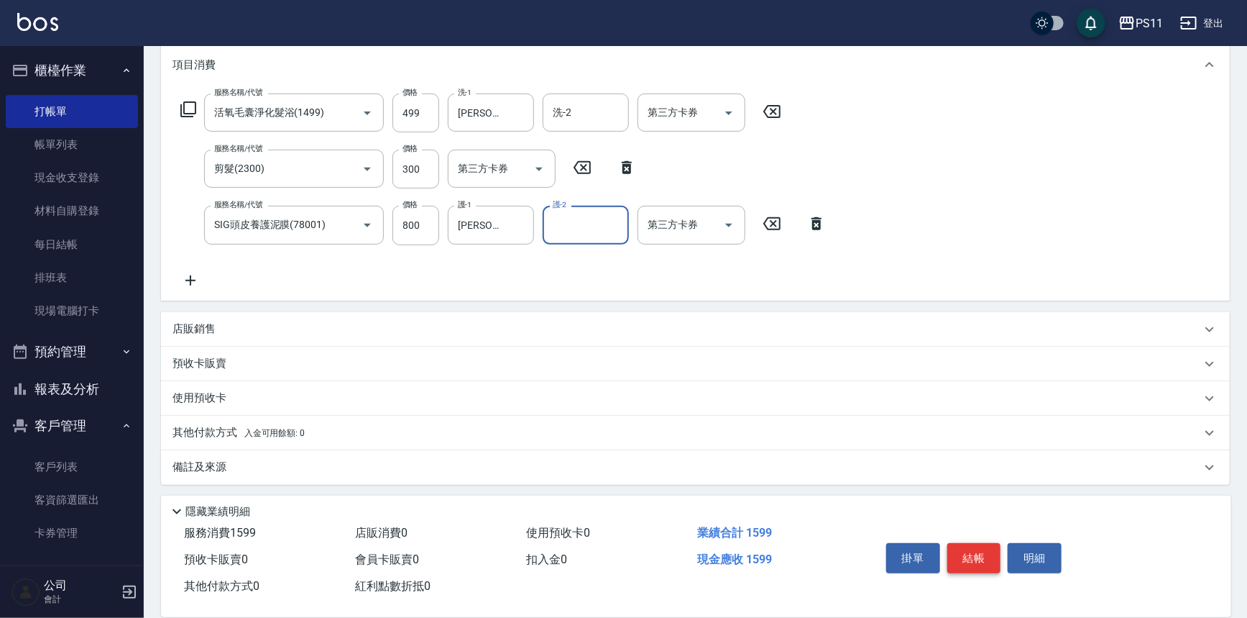
click at [962, 558] on button "結帳" at bounding box center [975, 558] width 54 height 30
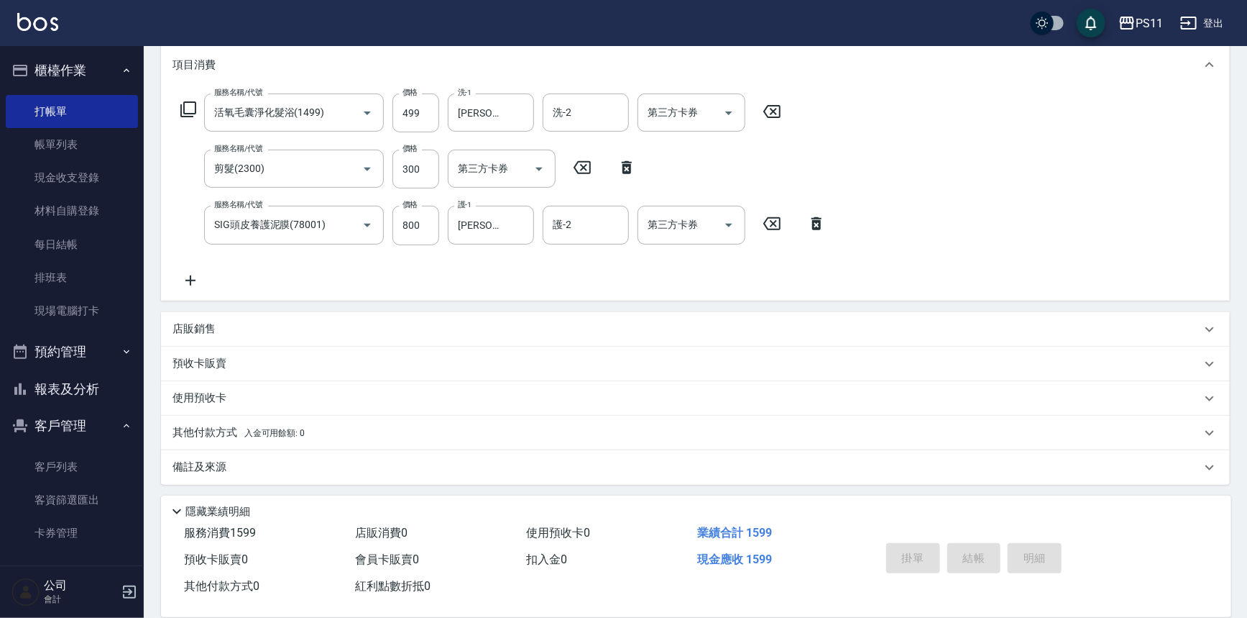
type input "[DATE] 11:59"
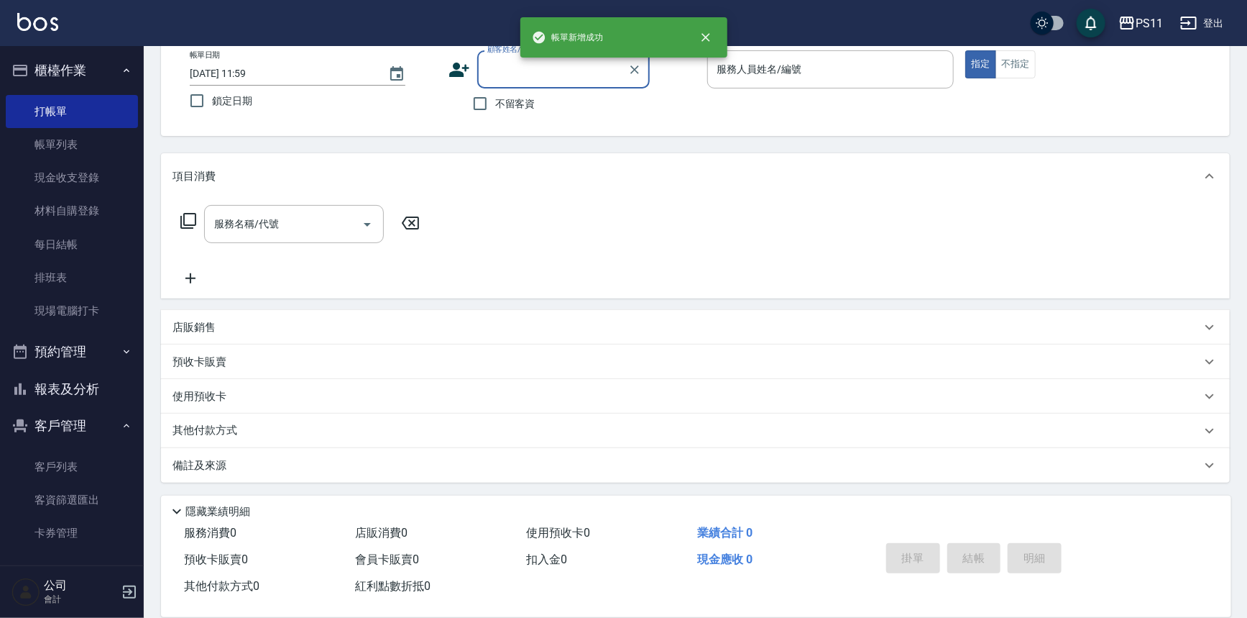
scroll to position [0, 0]
